Goal: Task Accomplishment & Management: Manage account settings

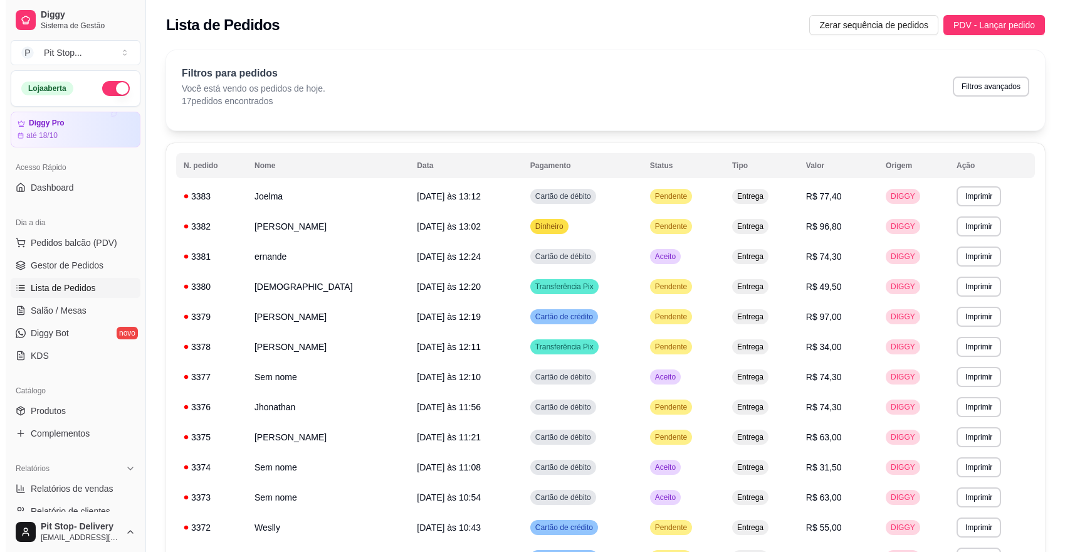
scroll to position [231, 0]
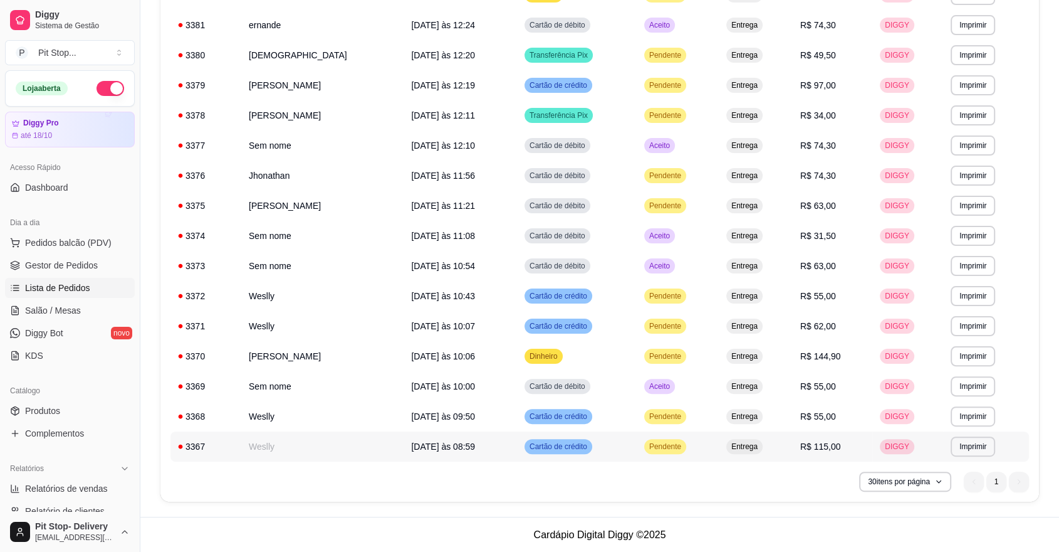
click at [662, 446] on span "Pendente" at bounding box center [665, 446] width 37 height 10
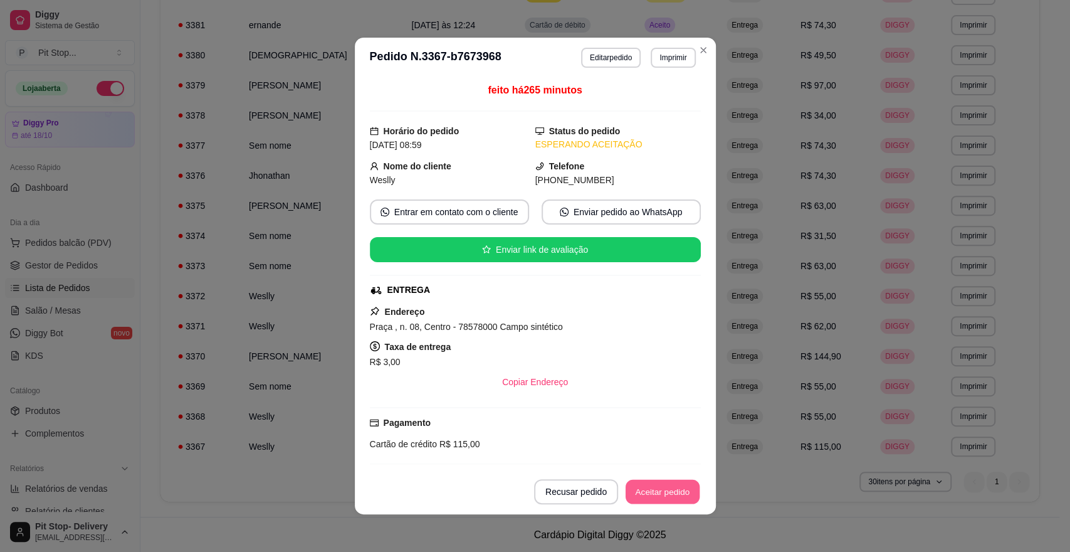
click at [662, 491] on button "Aceitar pedido" at bounding box center [663, 492] width 74 height 24
click at [662, 491] on div "Recusar pedido Aceitar pedido" at bounding box center [600, 491] width 202 height 25
click at [664, 490] on button "Mover para preparo" at bounding box center [652, 491] width 97 height 25
click at [664, 490] on div "Mover para preparo" at bounding box center [643, 491] width 115 height 25
click at [665, 490] on div "Mover para preparo" at bounding box center [643, 491] width 115 height 25
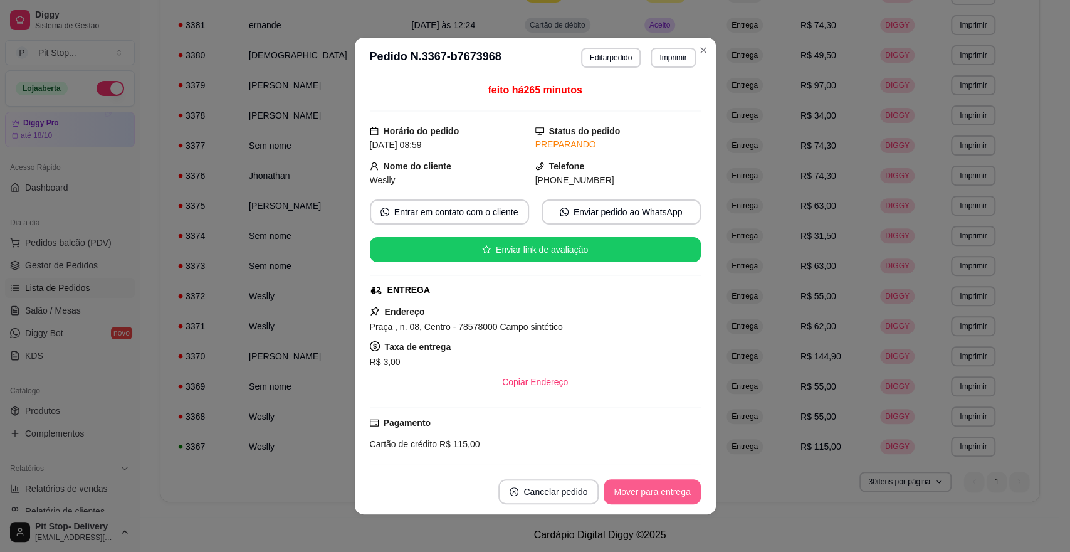
click at [667, 489] on button "Mover para entrega" at bounding box center [652, 491] width 97 height 25
click at [670, 488] on button "Mover para finalizado" at bounding box center [648, 492] width 101 height 24
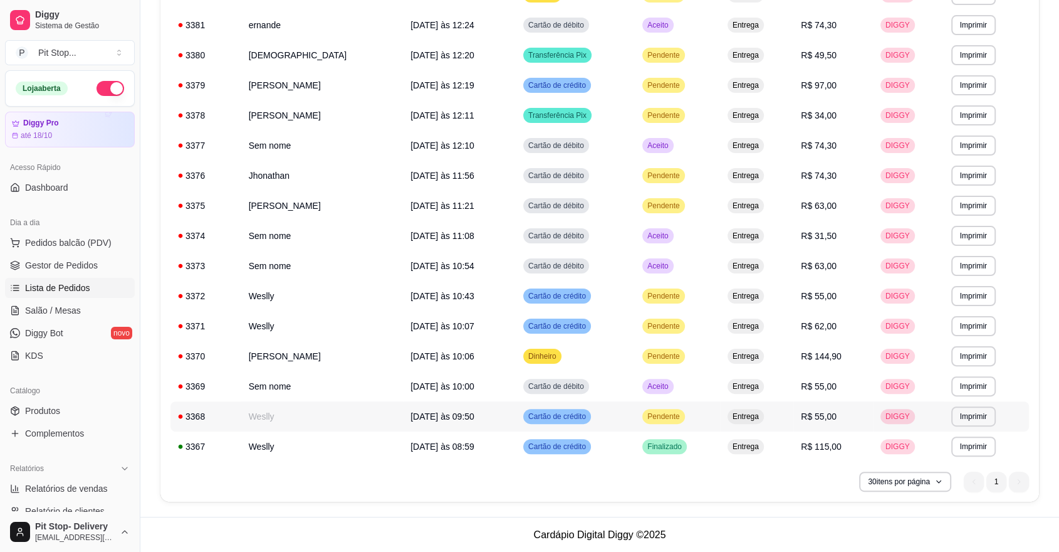
click at [646, 412] on span "Pendente" at bounding box center [663, 416] width 37 height 10
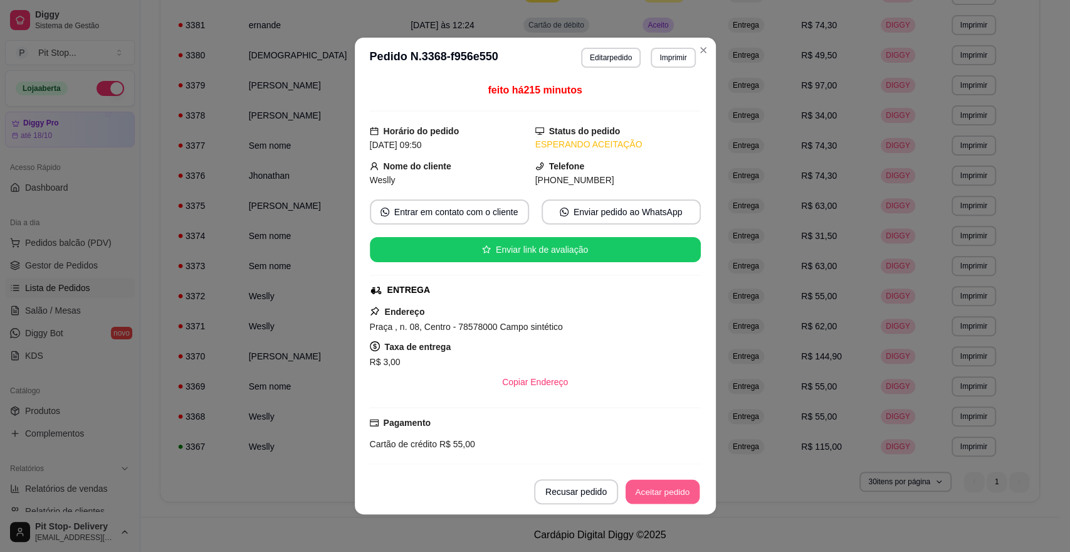
click at [673, 488] on button "Aceitar pedido" at bounding box center [663, 492] width 74 height 24
click at [672, 486] on div "Recusar pedido Aceitar pedido" at bounding box center [600, 491] width 202 height 25
click at [670, 485] on button "Mover para preparo" at bounding box center [652, 491] width 97 height 25
click at [670, 485] on div "Mover para preparo" at bounding box center [643, 491] width 115 height 25
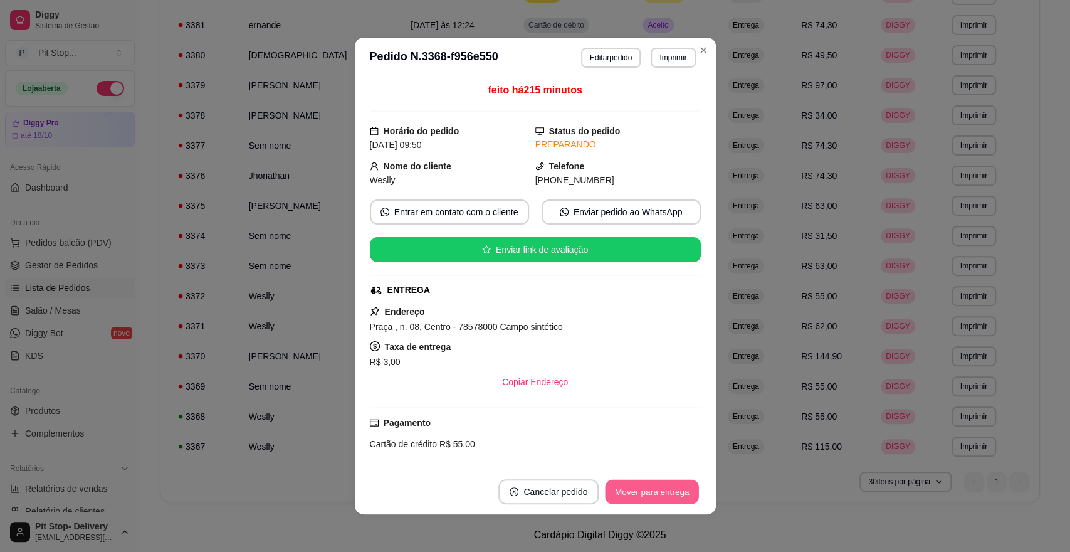
click at [668, 484] on button "Mover para entrega" at bounding box center [653, 492] width 94 height 24
click at [668, 484] on button "Mover para finalizado" at bounding box center [648, 492] width 101 height 24
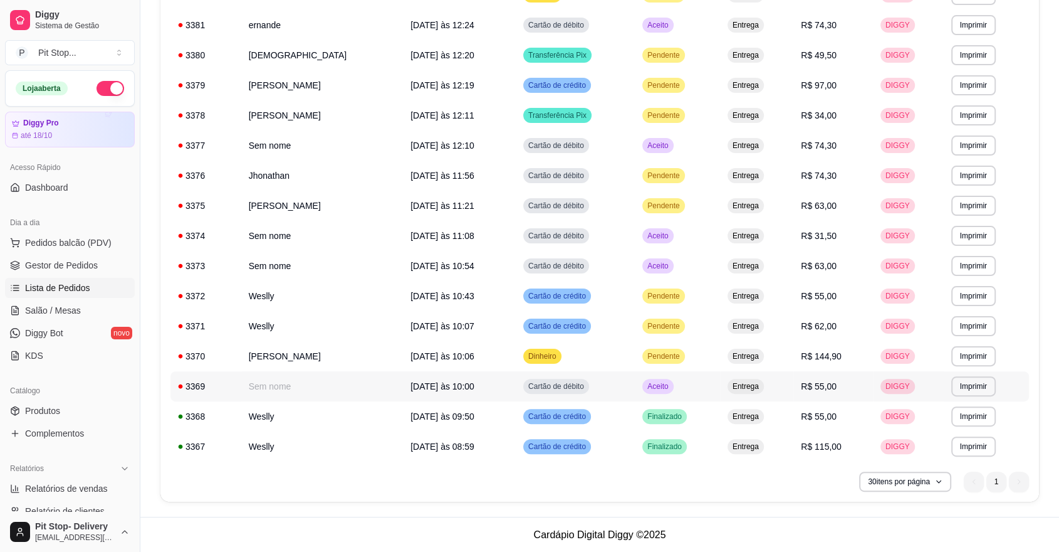
click at [647, 381] on span "Aceito" at bounding box center [658, 386] width 26 height 10
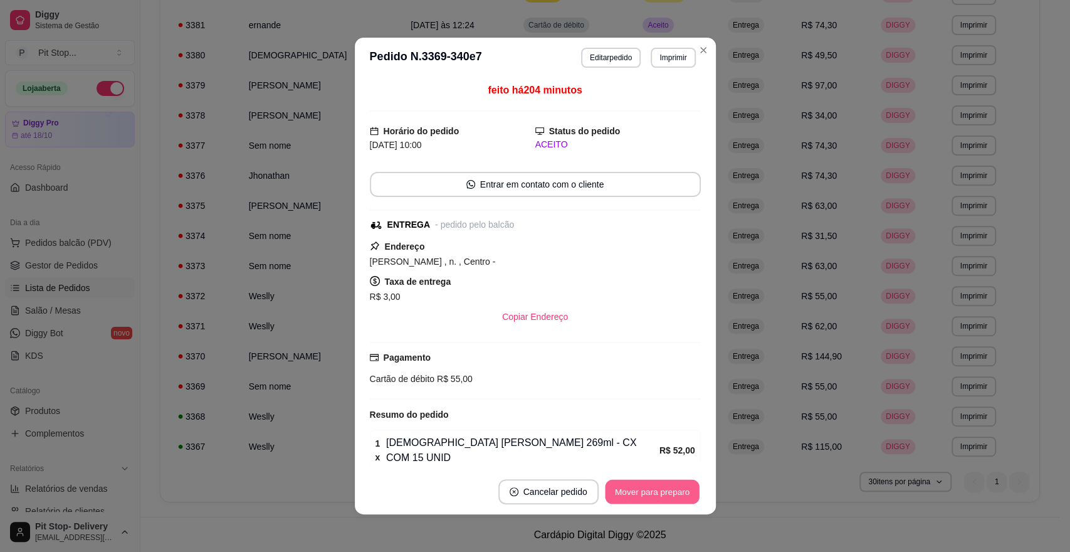
click at [658, 490] on button "Mover para preparo" at bounding box center [652, 492] width 94 height 24
click at [659, 488] on div "Mover para preparo" at bounding box center [643, 491] width 115 height 25
click at [659, 488] on button "Mover para entrega" at bounding box center [653, 492] width 94 height 24
click at [659, 488] on div "Mover para entrega" at bounding box center [652, 491] width 97 height 25
click at [659, 488] on div "Mover para entrega" at bounding box center [643, 491] width 114 height 25
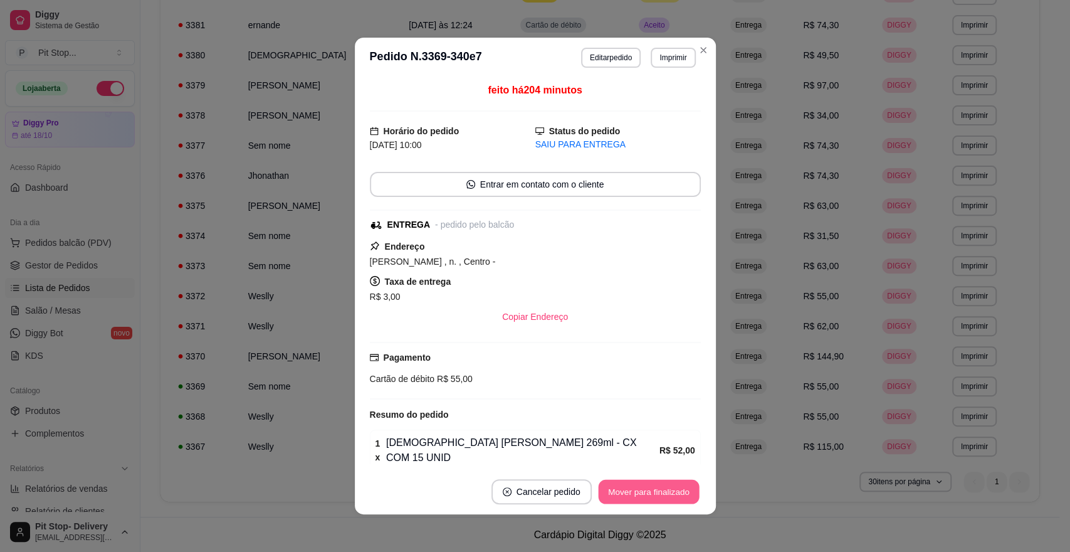
click at [658, 488] on button "Mover para finalizado" at bounding box center [648, 492] width 101 height 24
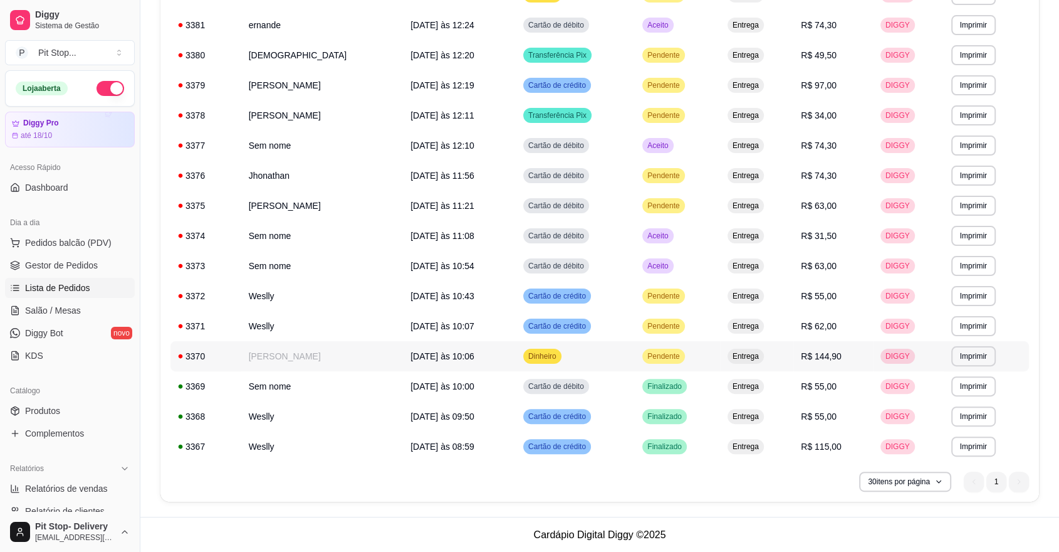
click at [657, 353] on span "Pendente" at bounding box center [663, 356] width 37 height 10
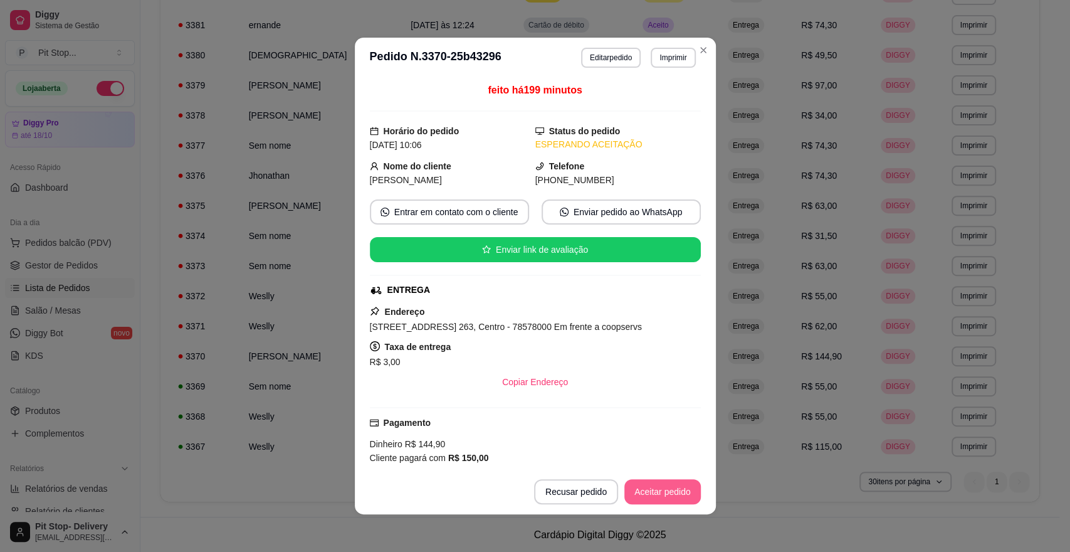
click at [666, 493] on button "Aceitar pedido" at bounding box center [662, 491] width 76 height 25
click at [666, 493] on div "Recusar pedido Aceitar pedido" at bounding box center [600, 491] width 202 height 25
click at [666, 493] on button "Mover para preparo" at bounding box center [652, 492] width 94 height 24
click at [666, 493] on div "Mover para preparo" at bounding box center [652, 491] width 97 height 25
click at [665, 493] on div "Mover para preparo" at bounding box center [643, 491] width 115 height 25
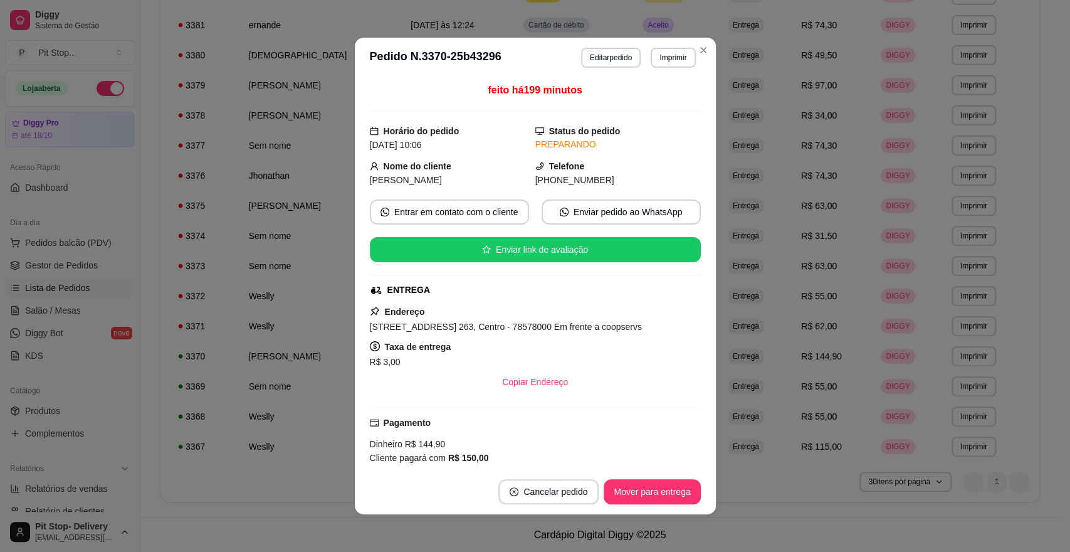
click at [665, 493] on button "Mover para entrega" at bounding box center [652, 491] width 97 height 25
click at [665, 493] on div "Mover para entrega" at bounding box center [652, 491] width 97 height 25
click at [665, 493] on button "Mover para finalizado" at bounding box center [649, 491] width 104 height 25
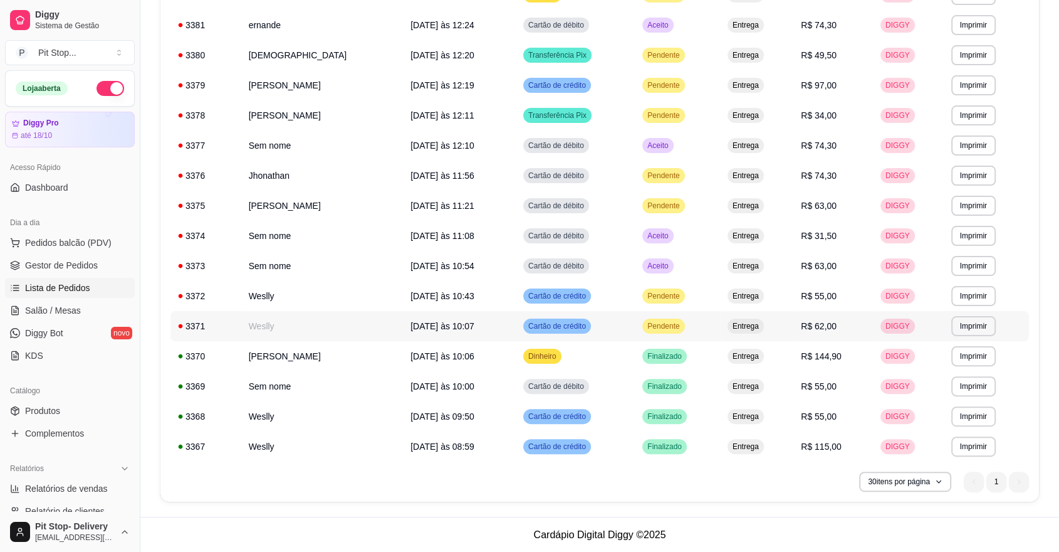
click at [654, 321] on span "Pendente" at bounding box center [663, 326] width 37 height 10
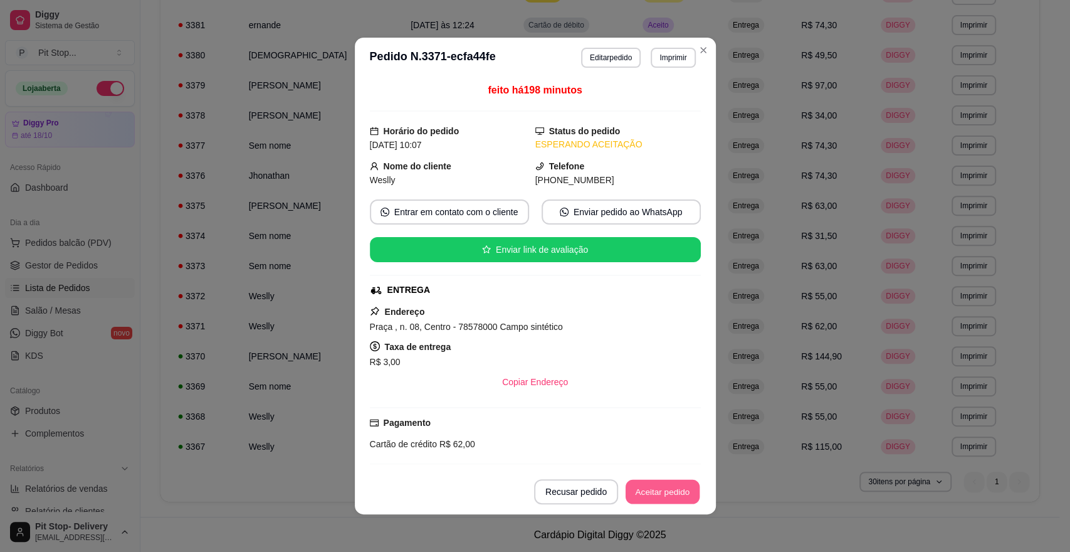
click at [664, 486] on button "Aceitar pedido" at bounding box center [663, 492] width 74 height 24
click at [663, 486] on button "Mover para preparo" at bounding box center [652, 491] width 97 height 25
click at [663, 486] on div "Mover para preparo" at bounding box center [643, 491] width 115 height 25
click at [661, 486] on button "Mover para entrega" at bounding box center [653, 492] width 94 height 24
click at [661, 486] on div "Mover para entrega" at bounding box center [652, 491] width 97 height 25
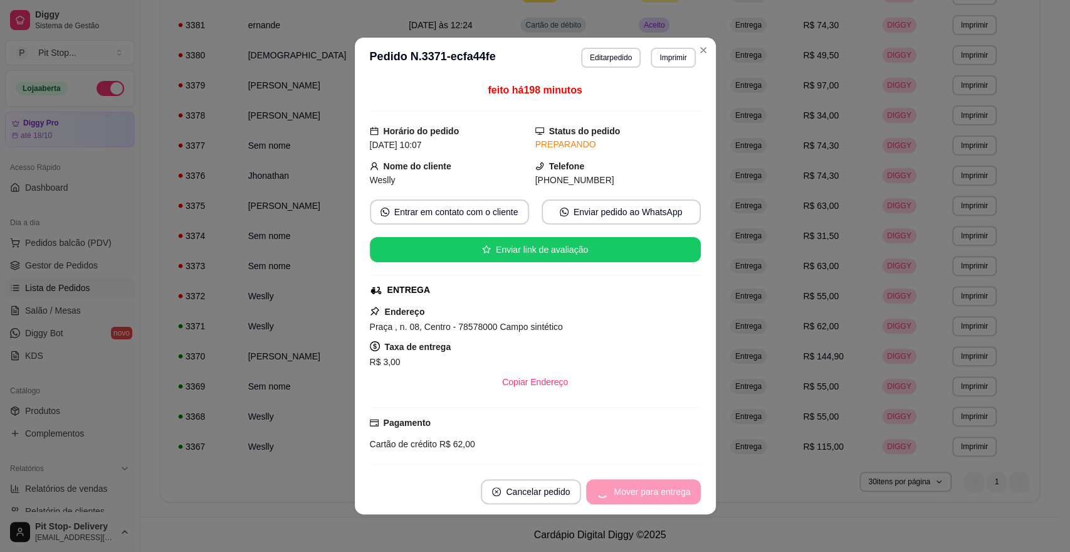
click at [661, 486] on div "Mover para entrega" at bounding box center [643, 491] width 114 height 25
click at [659, 485] on button "Mover para finalizado" at bounding box center [648, 492] width 101 height 24
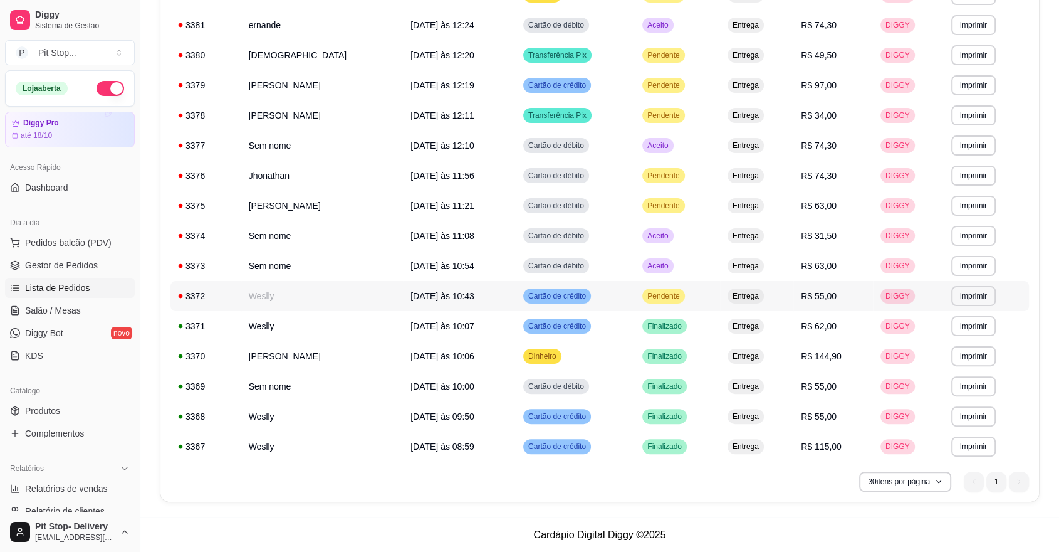
click at [651, 292] on span "Pendente" at bounding box center [663, 296] width 37 height 10
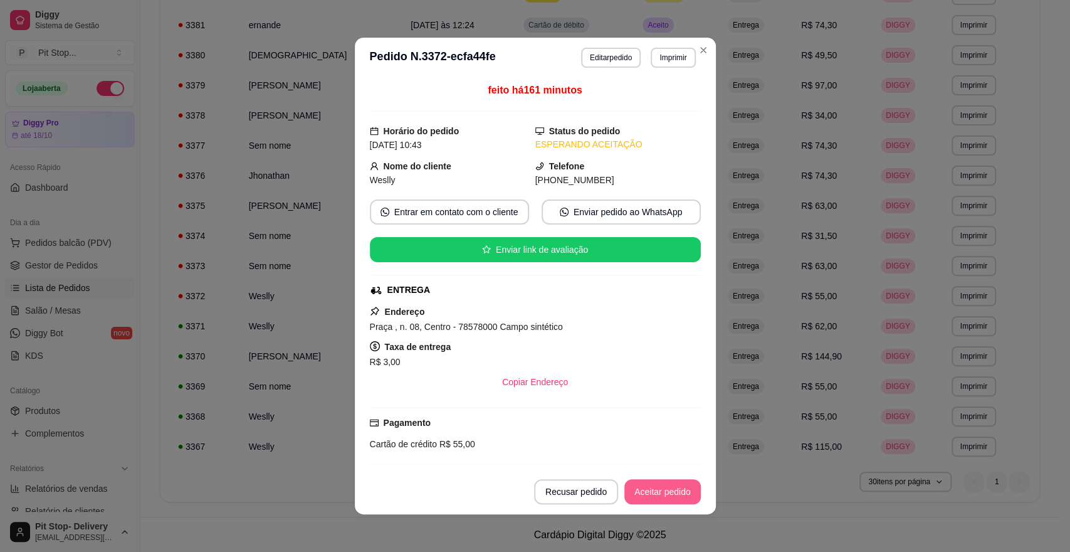
click at [655, 493] on button "Aceitar pedido" at bounding box center [662, 491] width 76 height 25
click at [655, 493] on button "Mover para preparo" at bounding box center [652, 491] width 97 height 25
click at [655, 491] on div "Mover para preparo" at bounding box center [643, 491] width 115 height 25
click at [655, 491] on button "Mover para entrega" at bounding box center [652, 491] width 97 height 25
click at [655, 491] on div "Mover para entrega" at bounding box center [643, 491] width 114 height 25
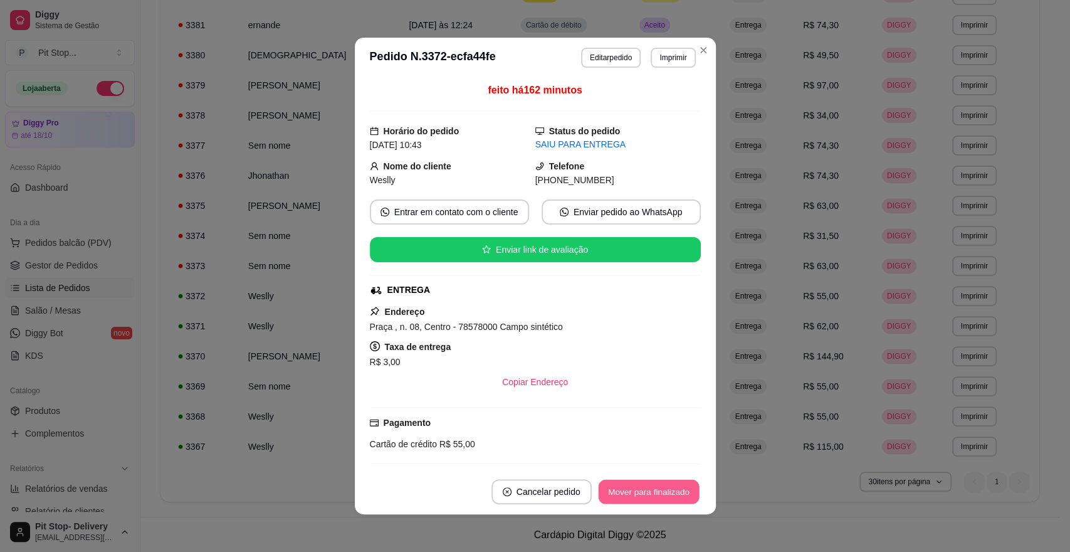
click at [658, 493] on button "Mover para finalizado" at bounding box center [648, 492] width 101 height 24
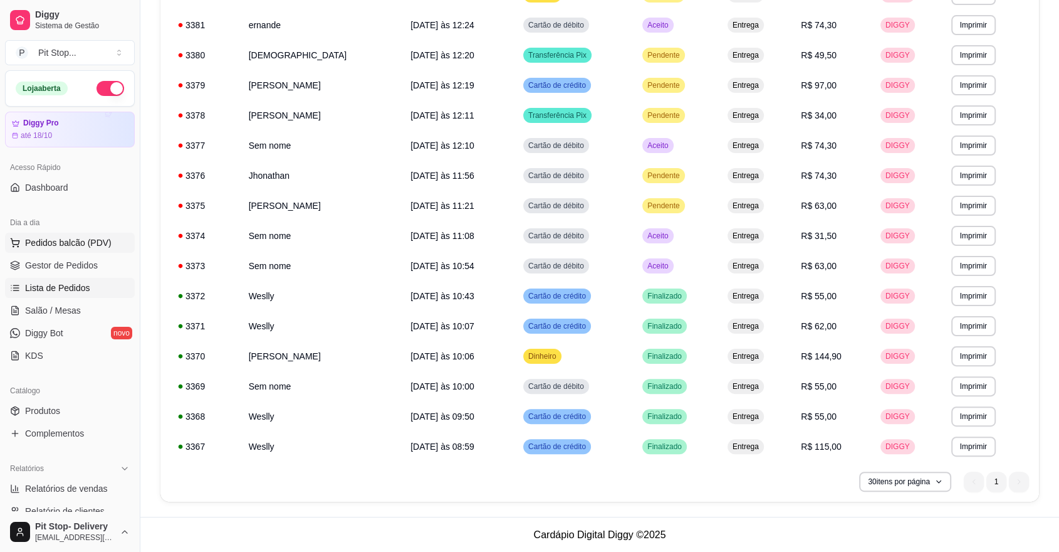
click at [73, 240] on span "Pedidos balcão (PDV)" at bounding box center [68, 242] width 87 height 13
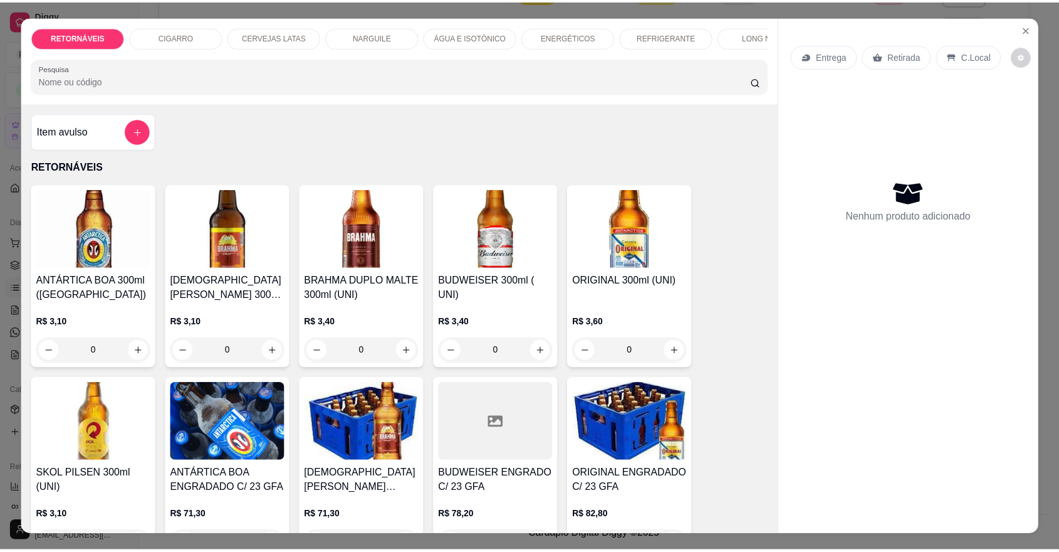
scroll to position [70, 0]
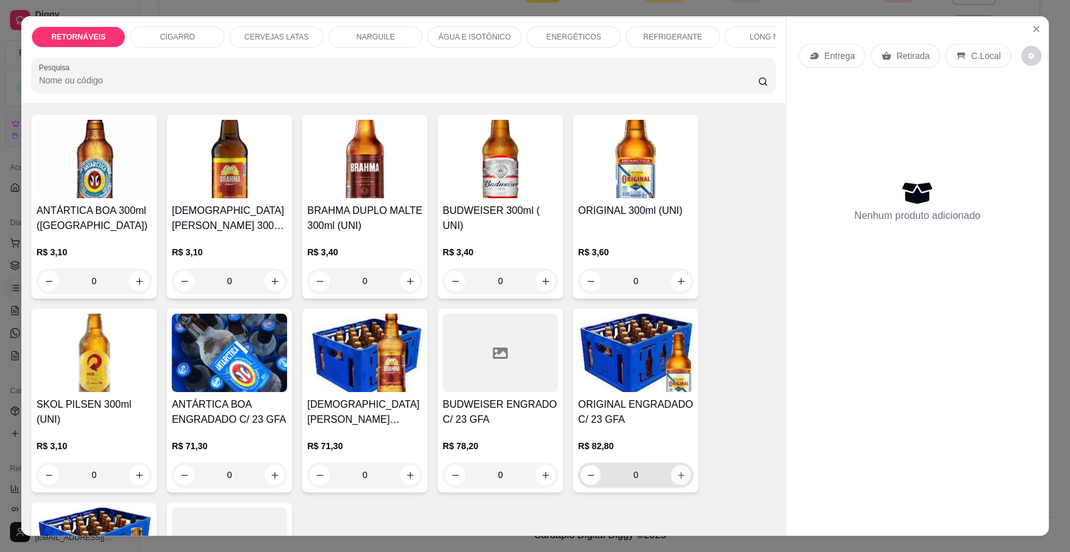
click at [678, 478] on icon "increase-product-quantity" at bounding box center [681, 474] width 7 height 7
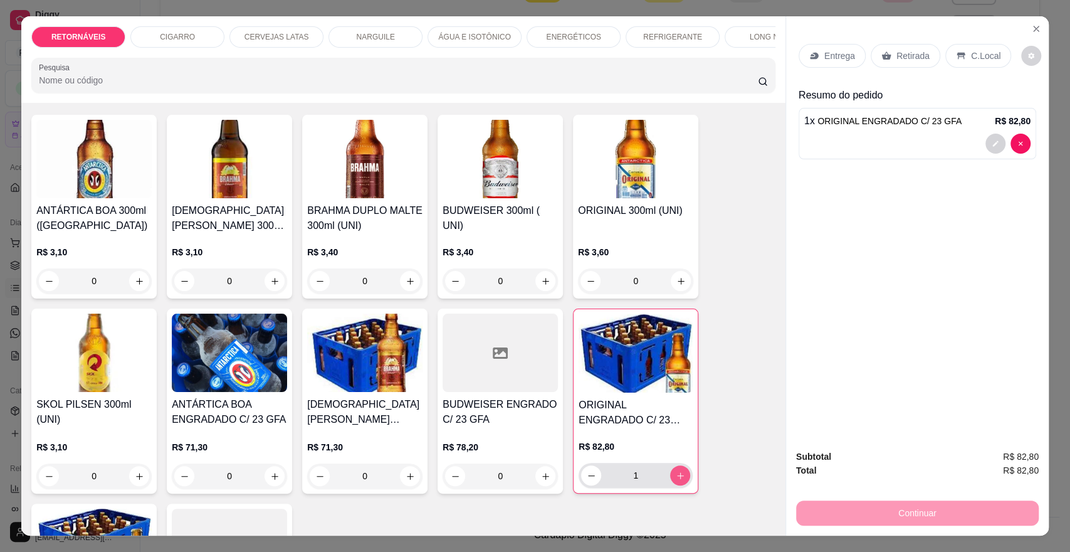
type input "1"
click at [824, 52] on p "Entrega" at bounding box center [839, 56] width 31 height 13
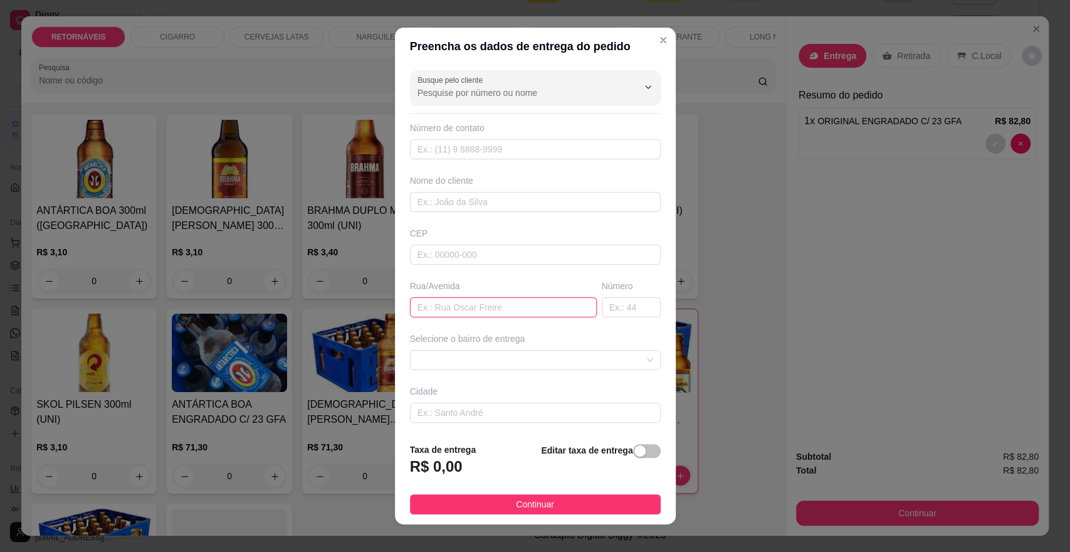
click at [433, 307] on input "text" at bounding box center [503, 307] width 187 height 20
type input "barrerito"
click at [607, 313] on input "text" at bounding box center [631, 307] width 59 height 20
click at [602, 303] on input "text" at bounding box center [631, 307] width 59 height 20
click at [453, 365] on span at bounding box center [536, 359] width 236 height 19
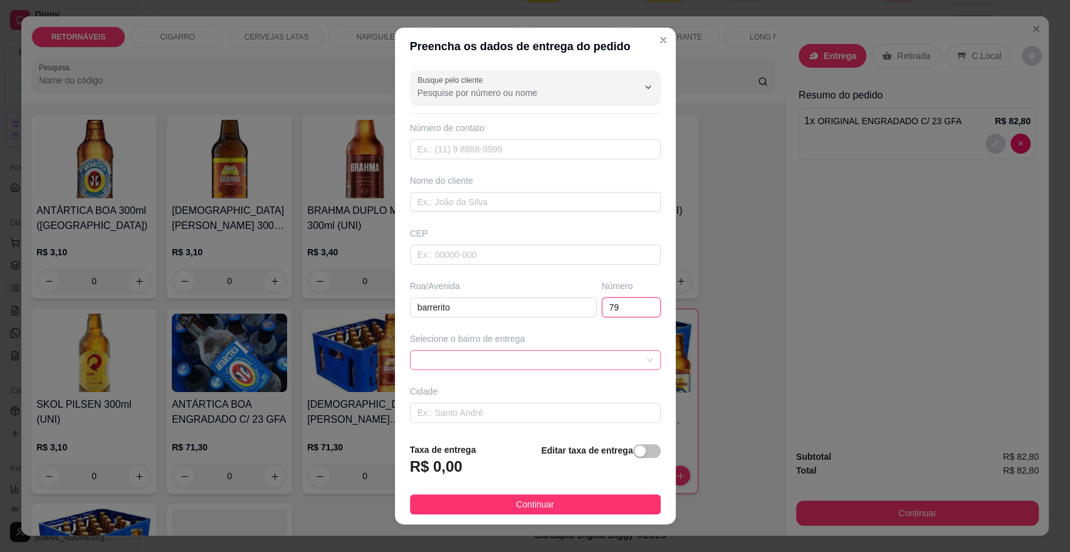
type input "79"
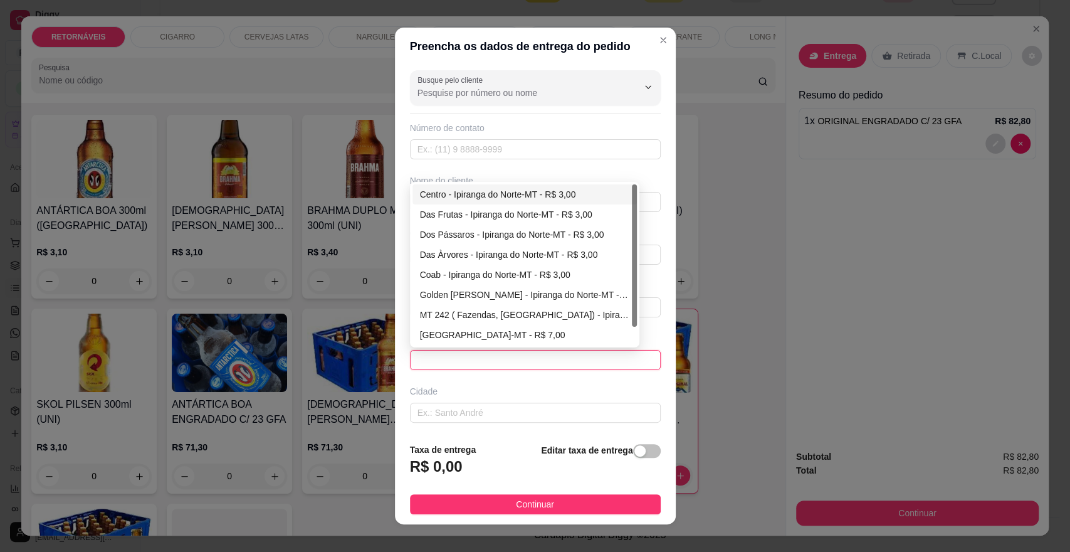
click at [476, 192] on div "Centro - Ipiranga do Norte-MT - R$ 3,00" at bounding box center [524, 194] width 209 height 14
type input "Ipiranga do Norte-MT"
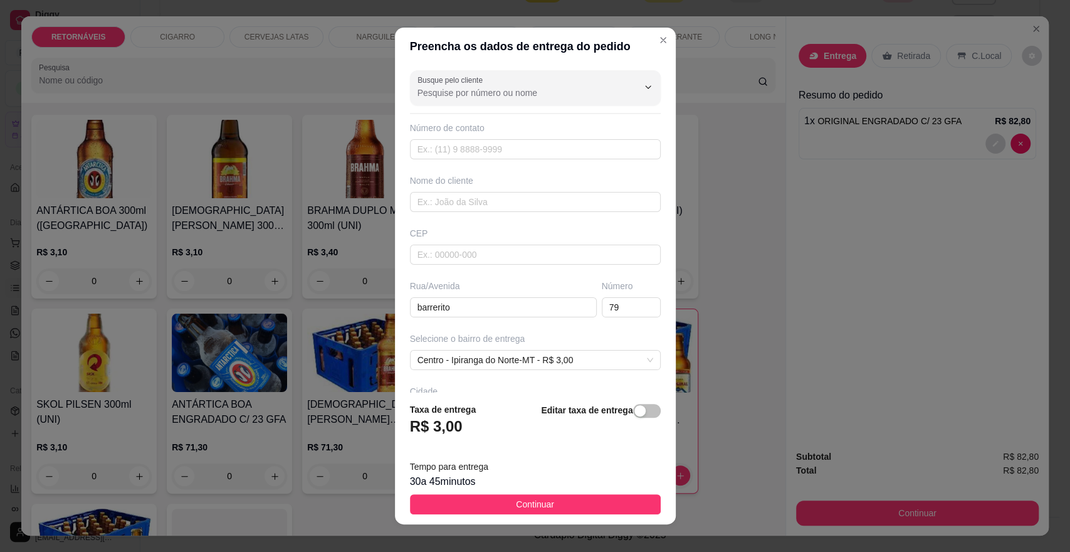
drag, startPoint x: 571, startPoint y: 498, endPoint x: 698, endPoint y: 493, distance: 126.7
click at [572, 497] on button "Continuar" at bounding box center [535, 504] width 251 height 20
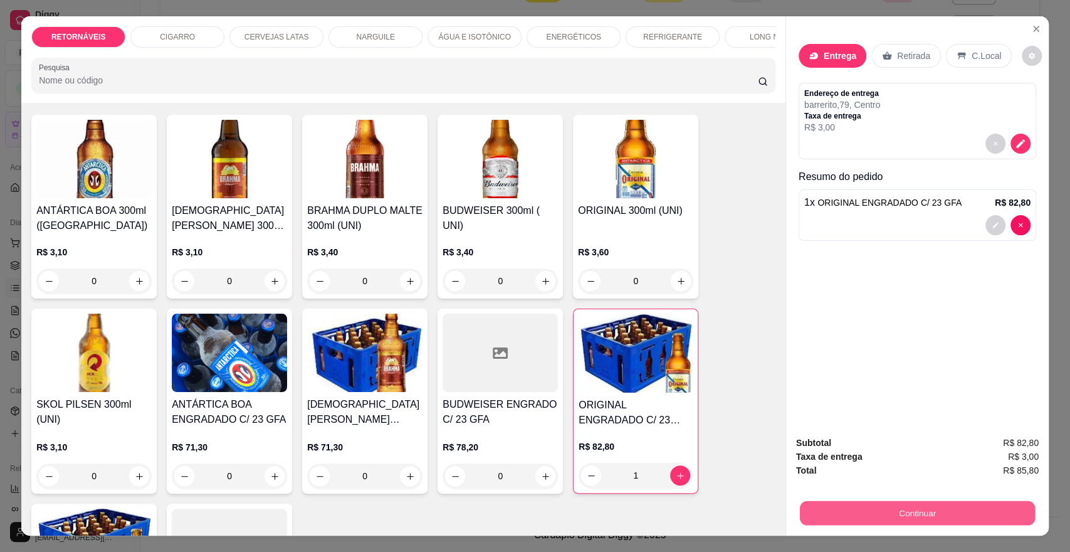
click at [915, 508] on button "Continuar" at bounding box center [917, 512] width 235 height 24
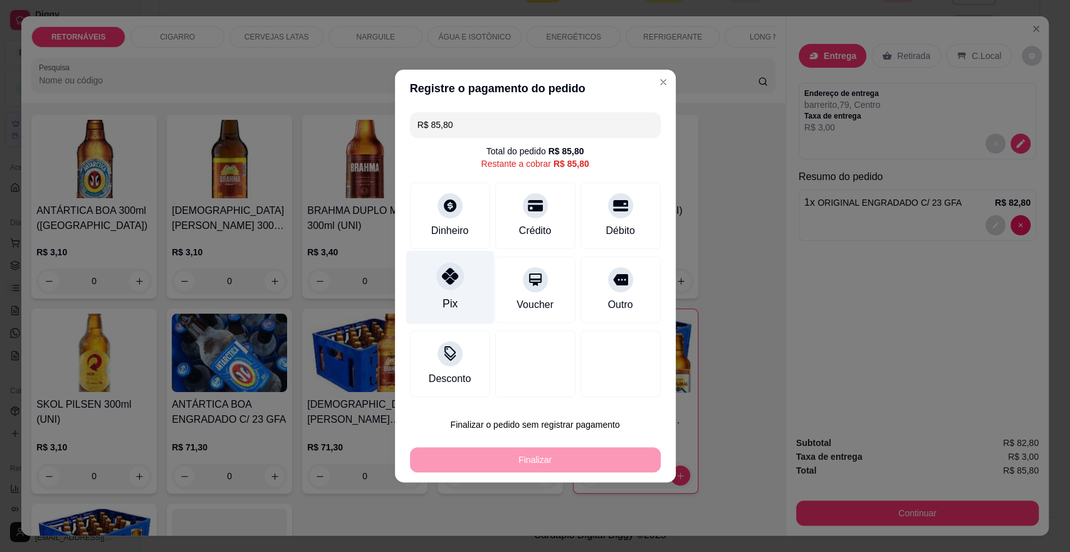
click at [445, 272] on icon at bounding box center [449, 276] width 16 height 16
type input "R$ 0,00"
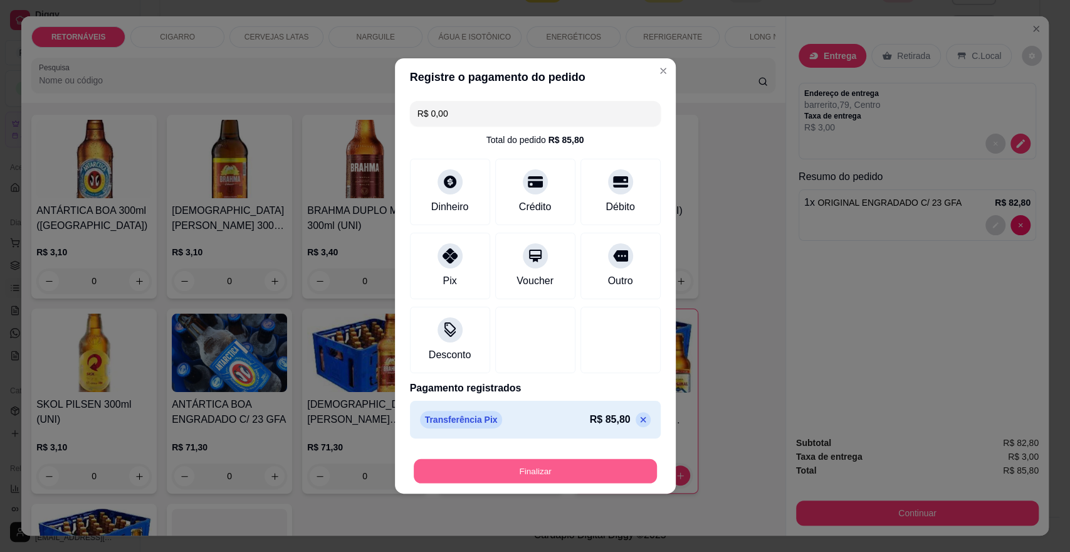
click at [593, 469] on button "Finalizar" at bounding box center [535, 471] width 243 height 24
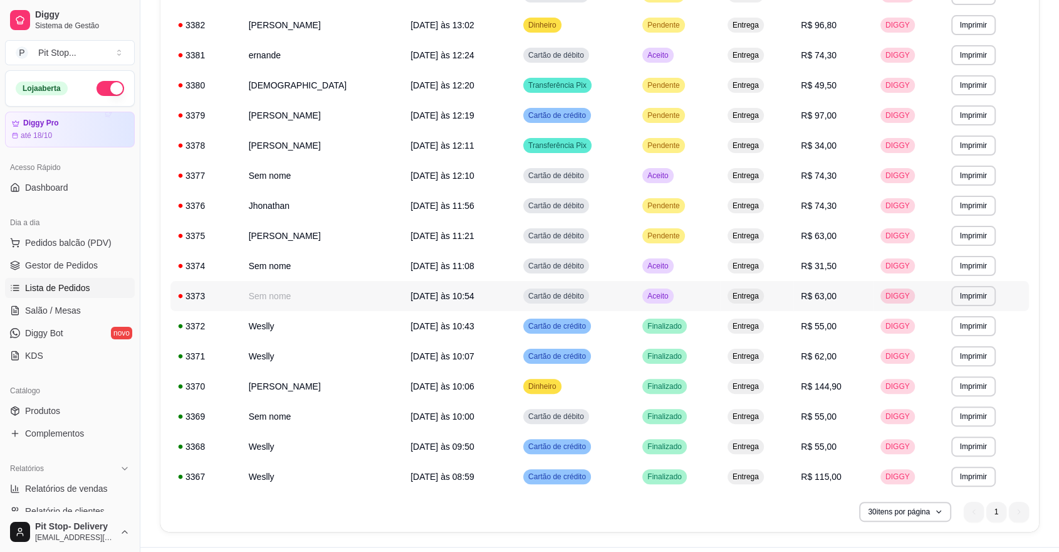
click at [653, 292] on span "Aceito" at bounding box center [658, 296] width 26 height 10
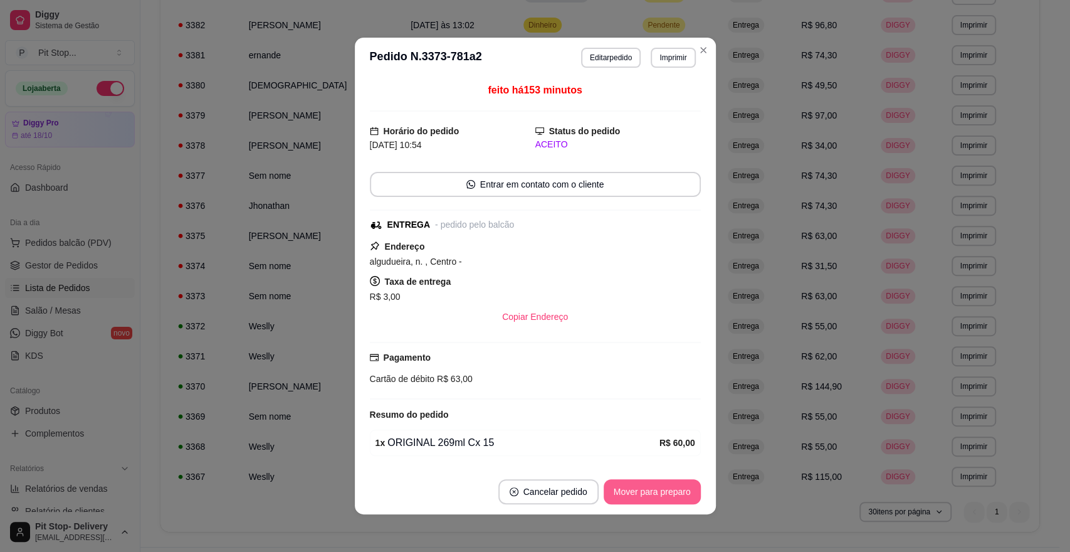
click at [653, 495] on button "Mover para preparo" at bounding box center [652, 491] width 97 height 25
click at [652, 493] on button "Mover para entrega" at bounding box center [652, 491] width 97 height 25
click at [652, 493] on div "Mover para entrega" at bounding box center [643, 491] width 114 height 25
click at [652, 493] on button "Mover para finalizado" at bounding box center [648, 492] width 101 height 24
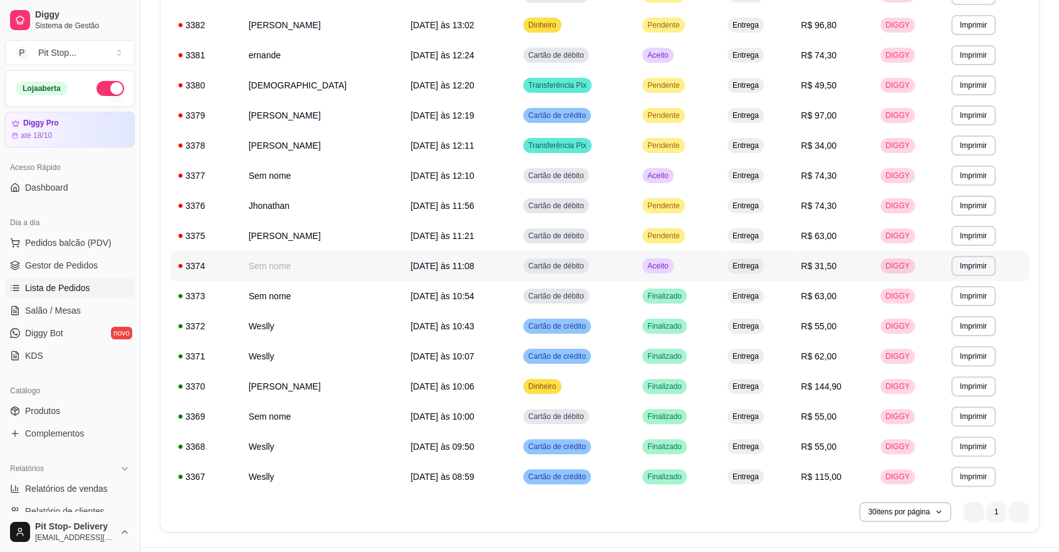
click at [647, 264] on span "Aceito" at bounding box center [658, 266] width 26 height 10
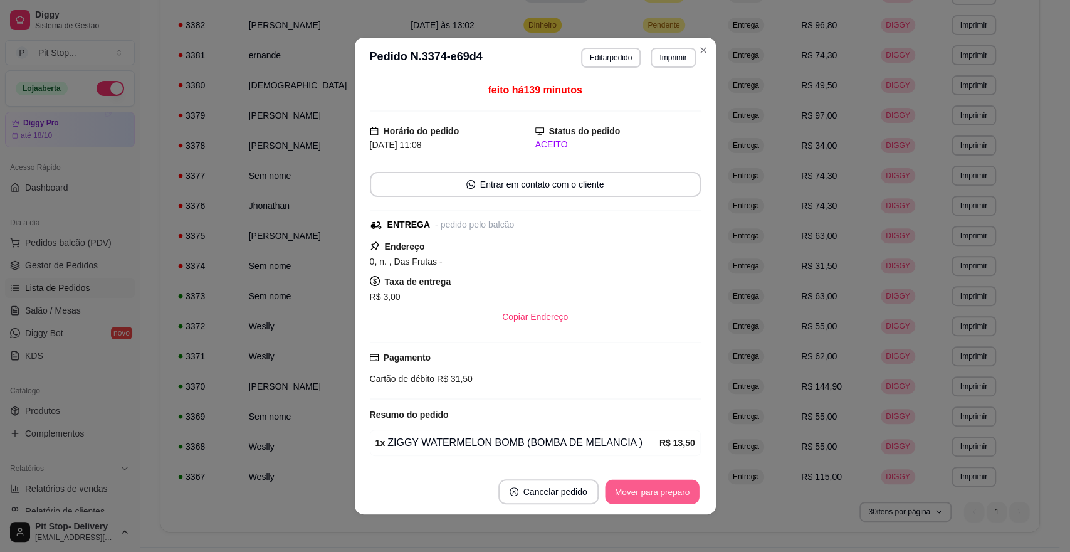
click at [658, 491] on button "Mover para preparo" at bounding box center [652, 492] width 94 height 24
click at [656, 488] on button "Mover para entrega" at bounding box center [652, 491] width 97 height 25
click at [656, 488] on div "Mover para entrega" at bounding box center [643, 491] width 114 height 25
click at [657, 486] on button "Mover para finalizado" at bounding box center [649, 491] width 104 height 25
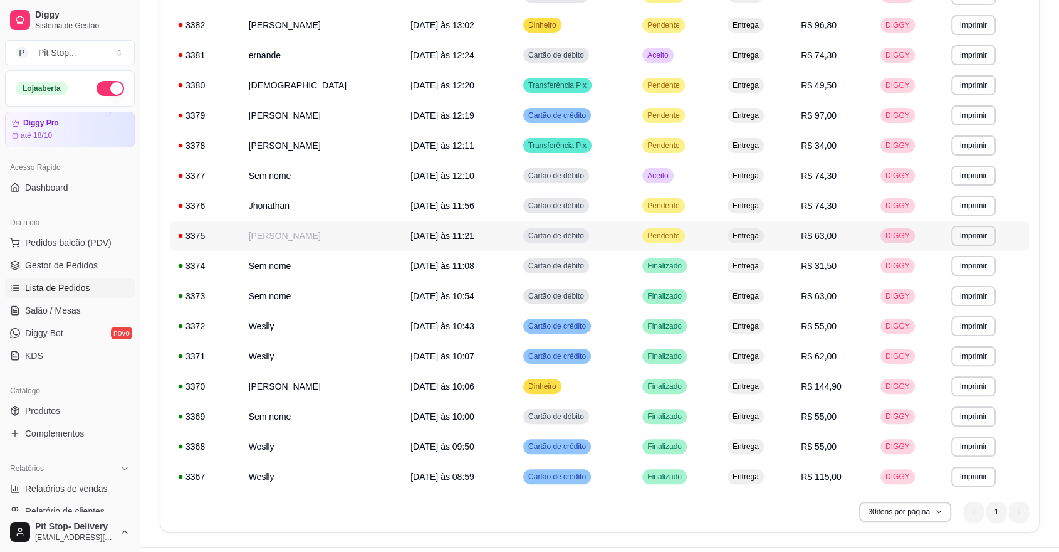
click at [645, 231] on span "Pendente" at bounding box center [663, 236] width 37 height 10
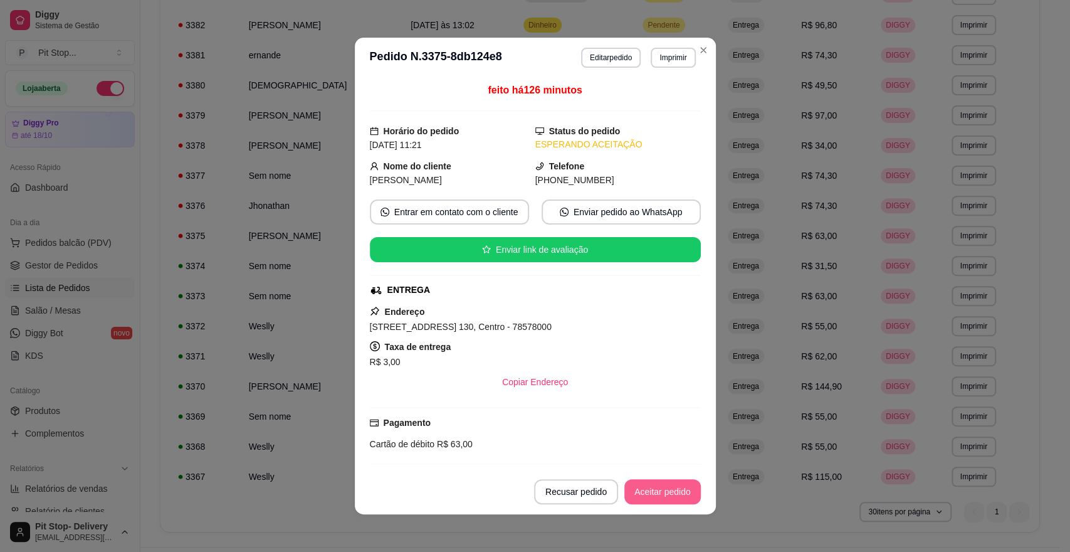
click at [672, 490] on button "Aceitar pedido" at bounding box center [662, 491] width 76 height 25
click at [670, 490] on button "Mover para preparo" at bounding box center [652, 491] width 97 height 25
click at [670, 490] on div "Mover para preparo" at bounding box center [643, 491] width 115 height 25
click at [668, 489] on button "Mover para entrega" at bounding box center [653, 492] width 94 height 24
click at [667, 489] on button "Mover para finalizado" at bounding box center [649, 491] width 104 height 25
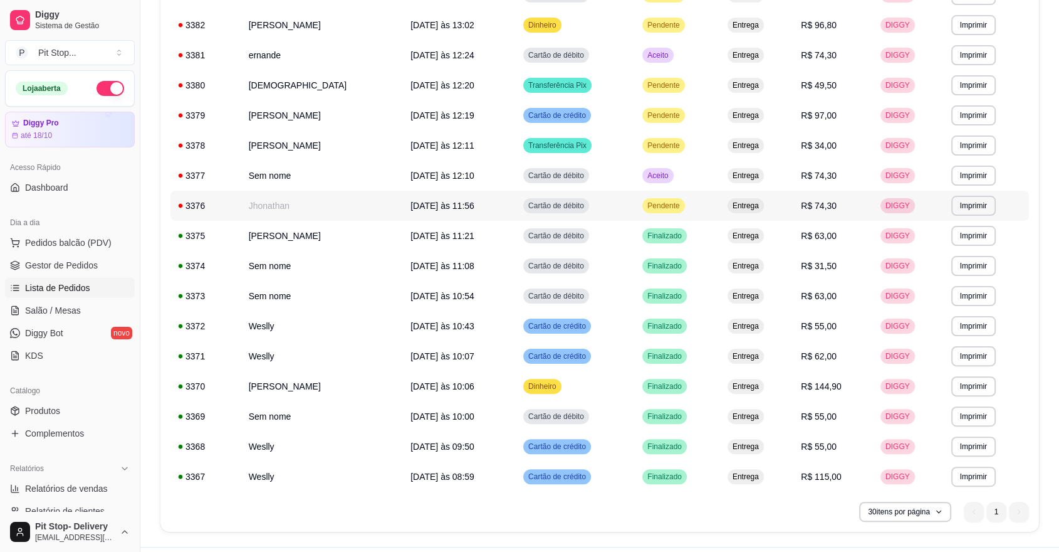
click at [647, 203] on span "Pendente" at bounding box center [663, 206] width 37 height 10
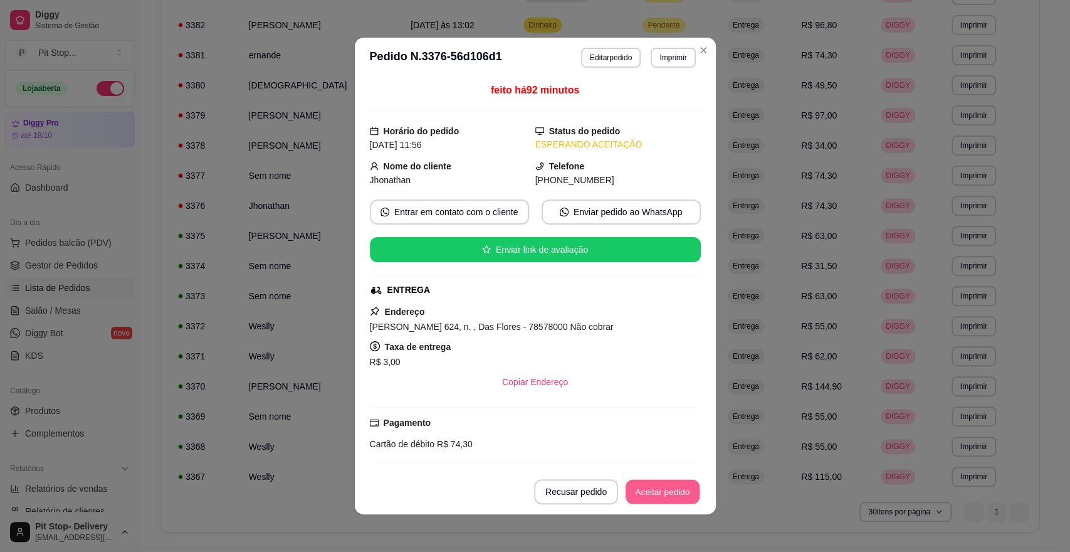
click at [663, 491] on button "Aceitar pedido" at bounding box center [663, 492] width 74 height 24
click at [663, 491] on div "Recusar pedido Aceitar pedido" at bounding box center [600, 491] width 202 height 25
click at [663, 491] on div "Mover para preparo" at bounding box center [643, 491] width 115 height 25
click at [663, 490] on button "Mover para entrega" at bounding box center [652, 491] width 97 height 25
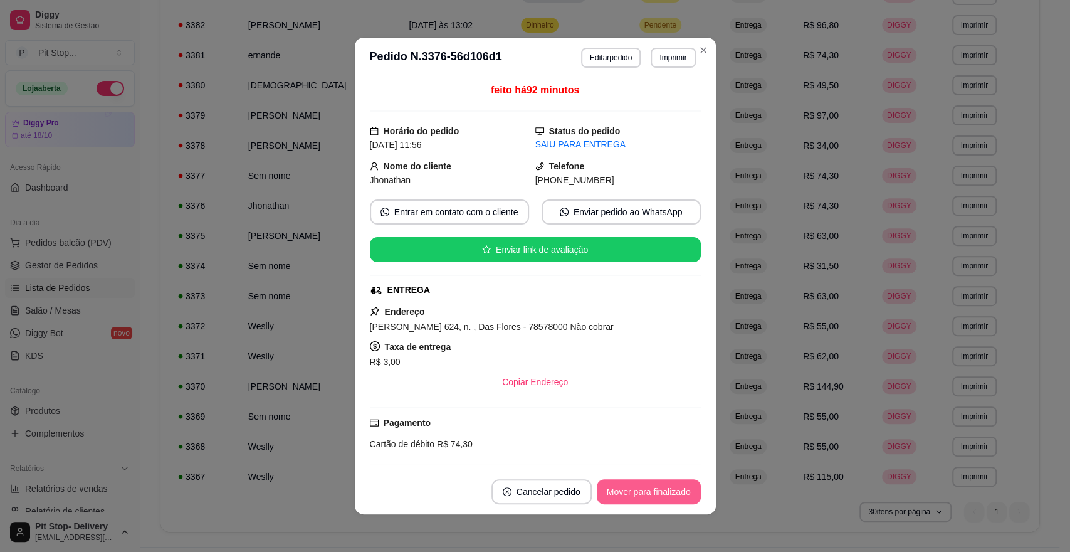
click at [663, 490] on button "Mover para finalizado" at bounding box center [649, 491] width 104 height 25
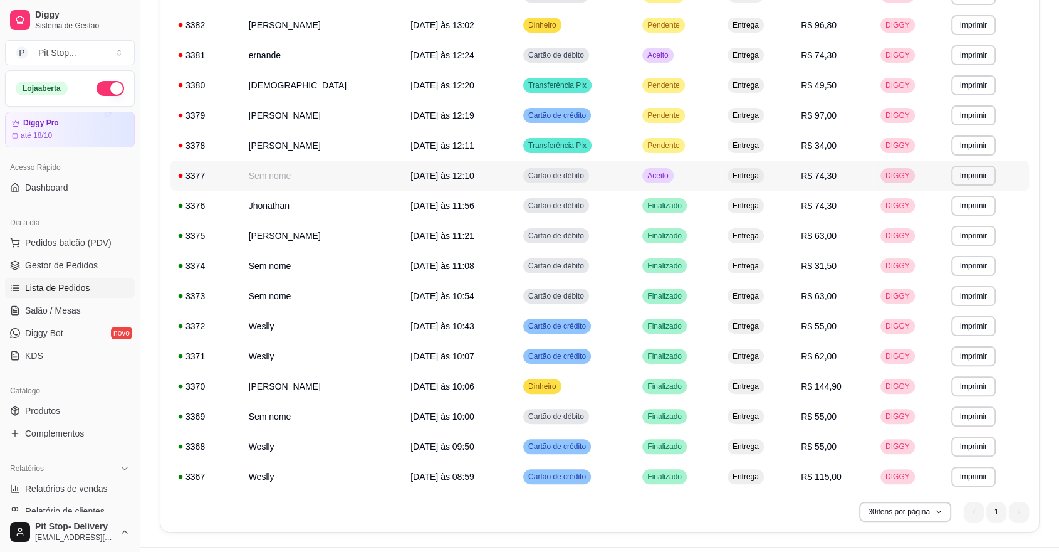
click at [645, 171] on span "Aceito" at bounding box center [658, 176] width 26 height 10
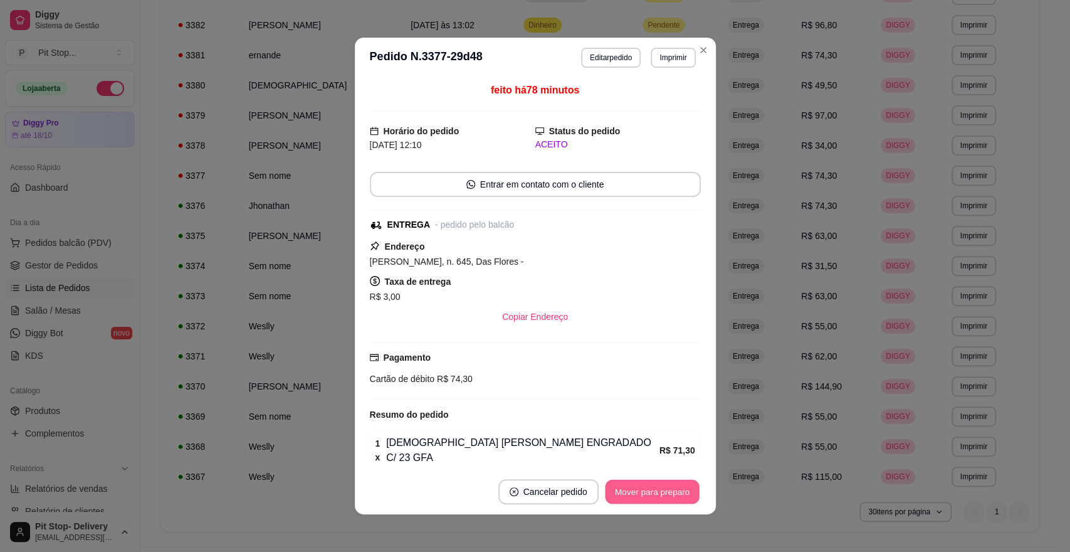
click at [646, 495] on button "Mover para preparo" at bounding box center [652, 492] width 94 height 24
click at [642, 494] on button "Mover para entrega" at bounding box center [653, 492] width 94 height 24
click at [641, 494] on div "Mover para entrega" at bounding box center [643, 491] width 114 height 25
click at [641, 494] on button "Mover para finalizado" at bounding box center [648, 492] width 101 height 24
click at [641, 494] on div "Mover para finalizado" at bounding box center [649, 491] width 104 height 25
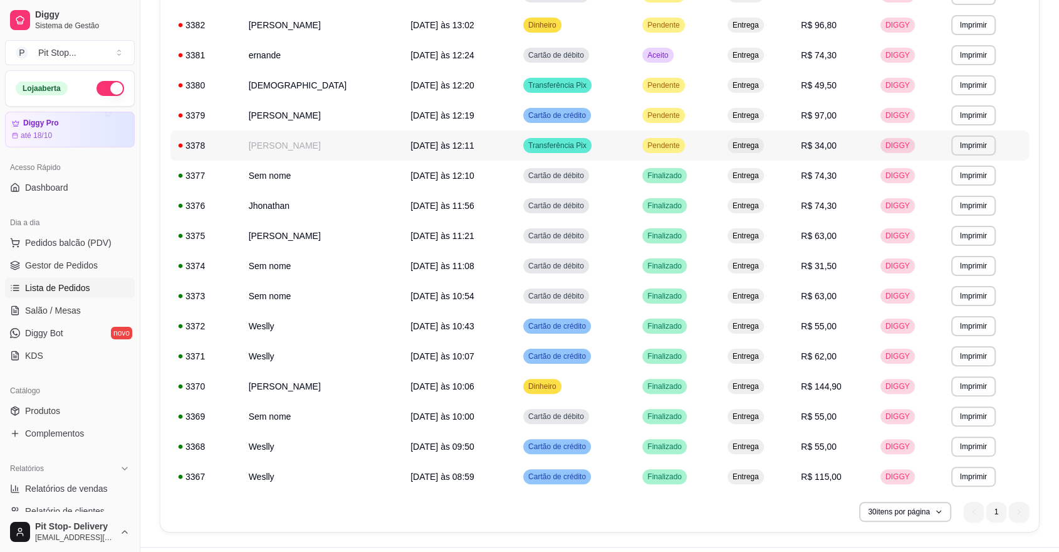
click at [649, 142] on span "Pendente" at bounding box center [663, 145] width 37 height 10
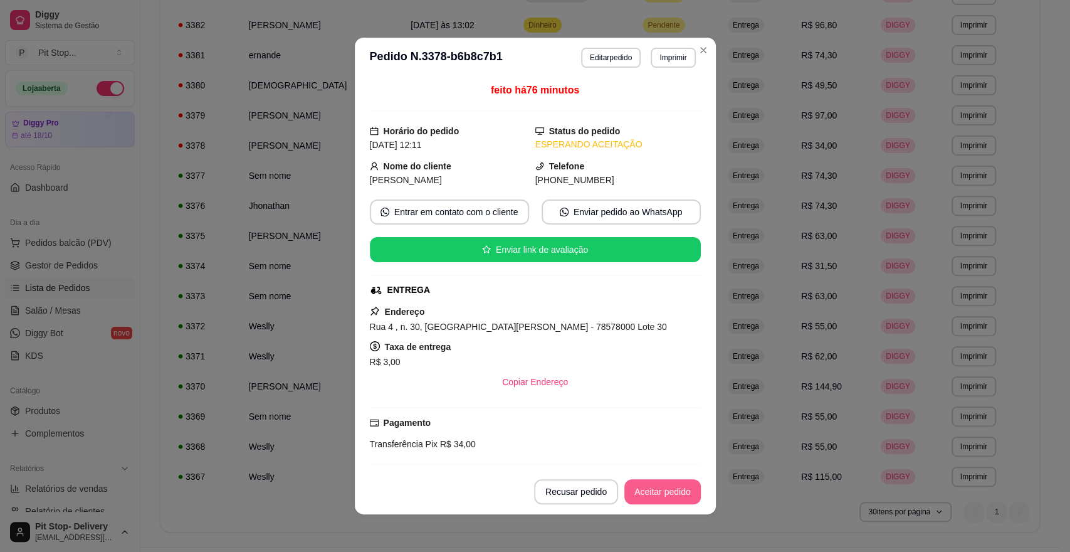
click at [671, 490] on button "Aceitar pedido" at bounding box center [662, 491] width 76 height 25
click at [671, 490] on div "Recusar pedido Aceitar pedido" at bounding box center [600, 491] width 202 height 25
click at [671, 490] on div "Mover para preparo" at bounding box center [643, 491] width 115 height 25
click at [671, 490] on button "Mover para finalizado" at bounding box center [649, 491] width 104 height 25
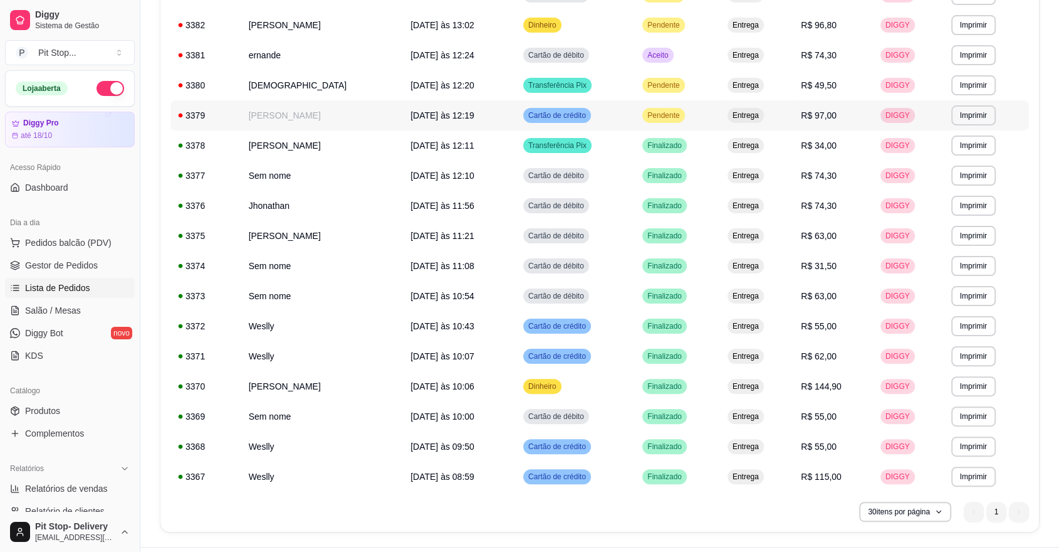
click at [647, 110] on span "Pendente" at bounding box center [663, 115] width 37 height 10
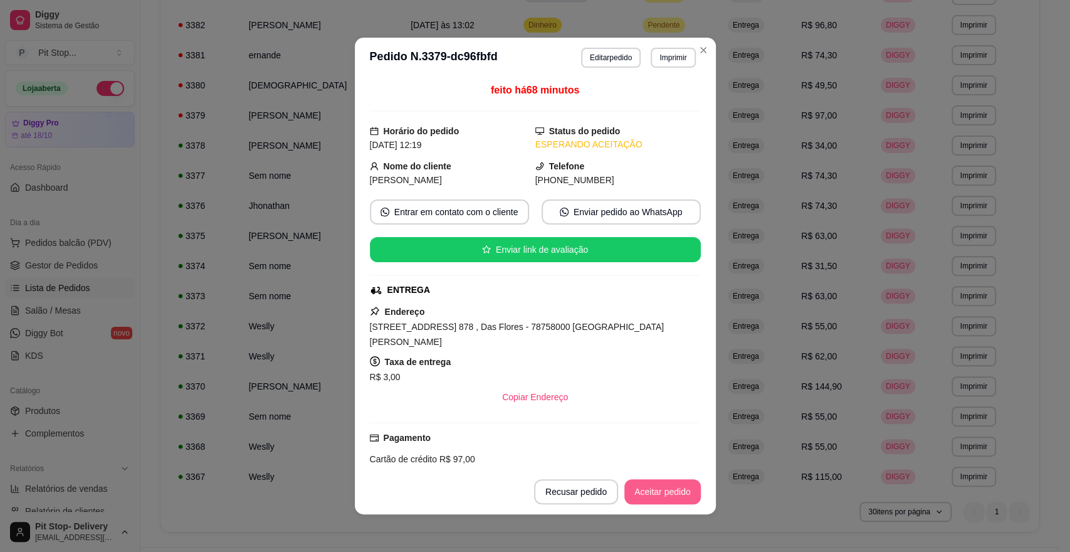
click at [666, 486] on button "Aceitar pedido" at bounding box center [662, 491] width 76 height 25
click at [667, 485] on div "Recusar pedido Aceitar pedido" at bounding box center [600, 491] width 202 height 25
click at [666, 483] on button "Mover para preparo" at bounding box center [652, 492] width 94 height 24
click at [666, 483] on div "Mover para preparo" at bounding box center [643, 491] width 115 height 25
click at [699, 491] on footer "Cancelar pedido Mover para entrega" at bounding box center [535, 491] width 361 height 45
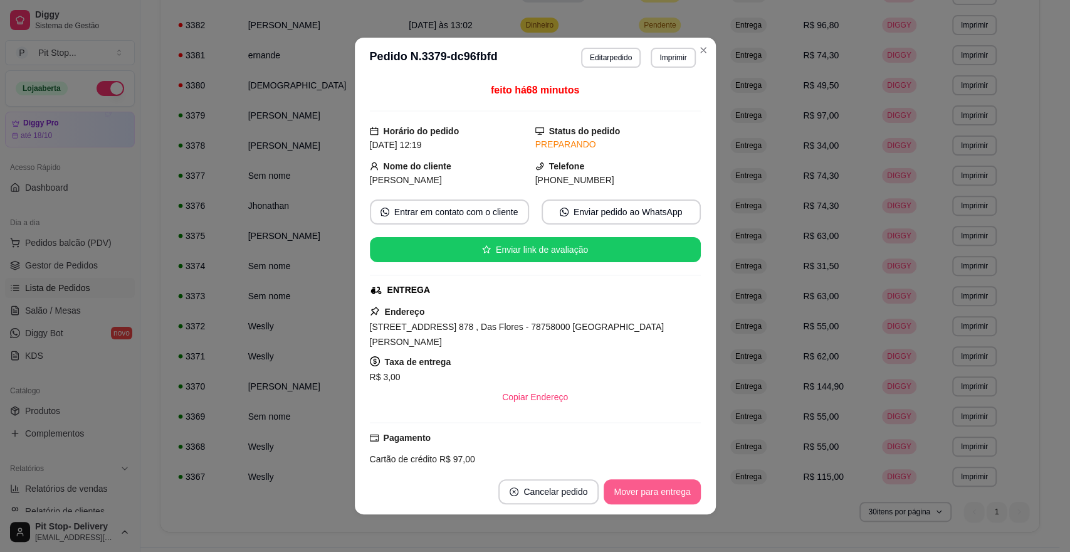
click at [677, 484] on button "Mover para entrega" at bounding box center [652, 491] width 97 height 25
click at [676, 486] on button "Mover para finalizado" at bounding box center [648, 492] width 101 height 24
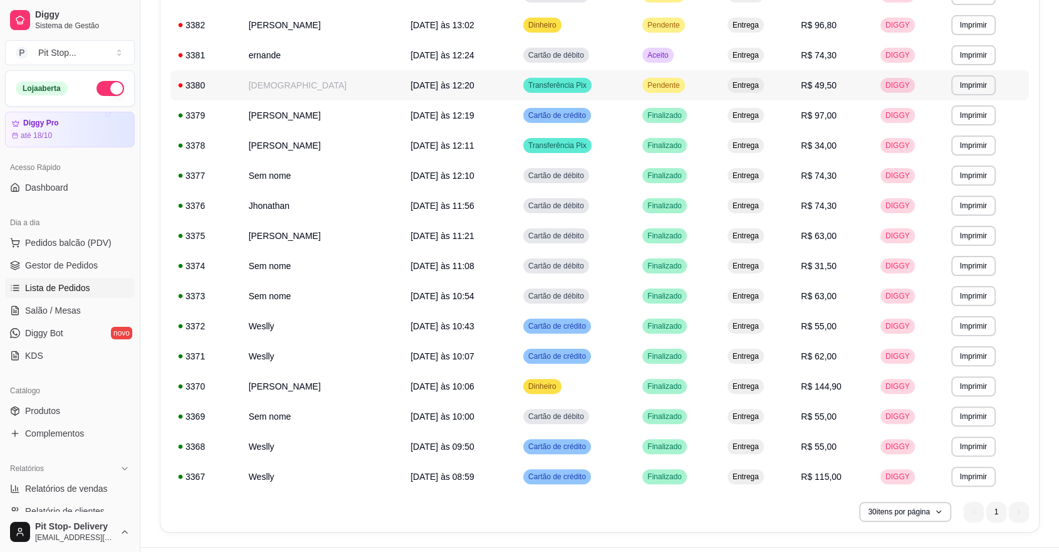
click at [646, 83] on span "Pendente" at bounding box center [663, 85] width 37 height 10
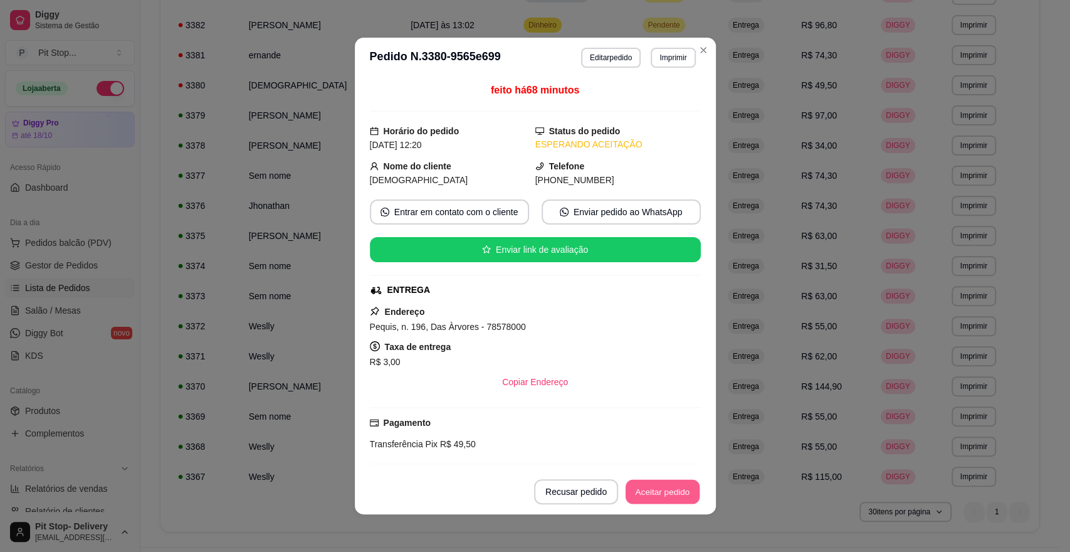
click at [648, 483] on button "Aceitar pedido" at bounding box center [663, 492] width 74 height 24
click at [648, 483] on div "Recusar pedido Aceitar pedido" at bounding box center [600, 491] width 202 height 25
click at [649, 483] on button "Mover para preparo" at bounding box center [652, 491] width 97 height 25
click at [649, 483] on div "Mover para preparo" at bounding box center [643, 491] width 115 height 25
click at [648, 482] on button "Mover para entrega" at bounding box center [652, 491] width 97 height 25
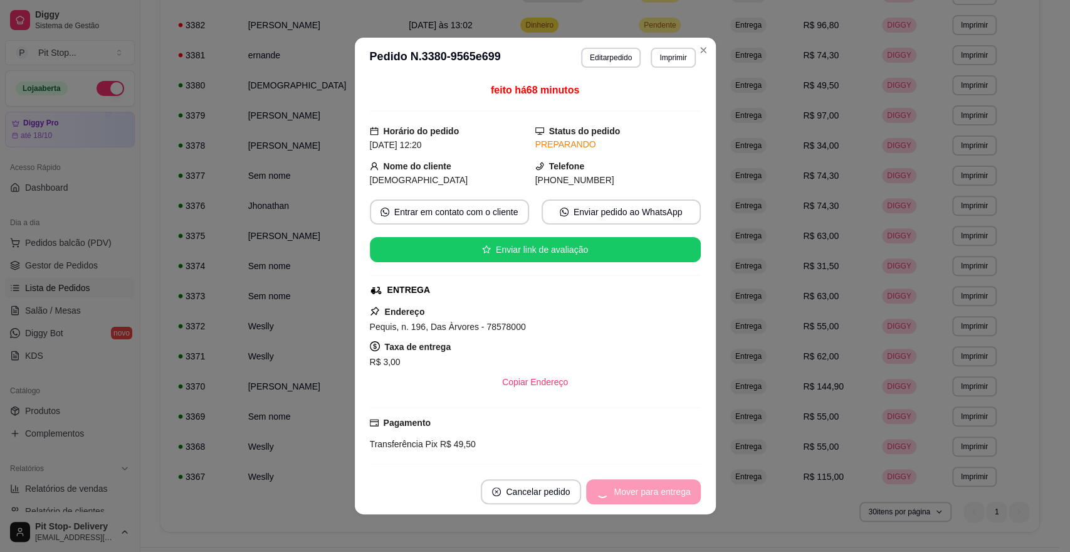
click at [648, 482] on div "Mover para entrega" at bounding box center [643, 491] width 114 height 25
click at [648, 482] on button "Mover para finalizado" at bounding box center [649, 491] width 104 height 25
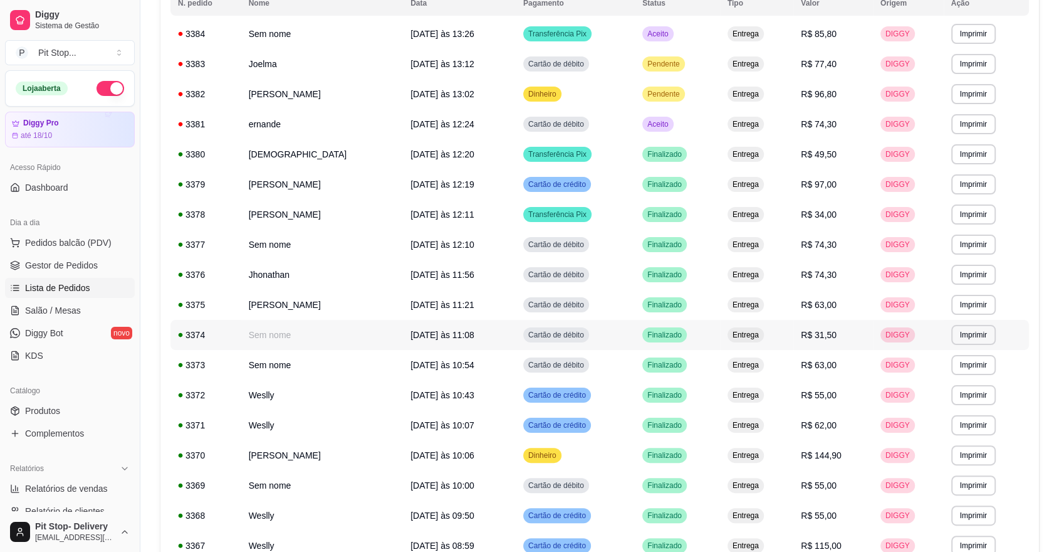
scroll to position [92, 0]
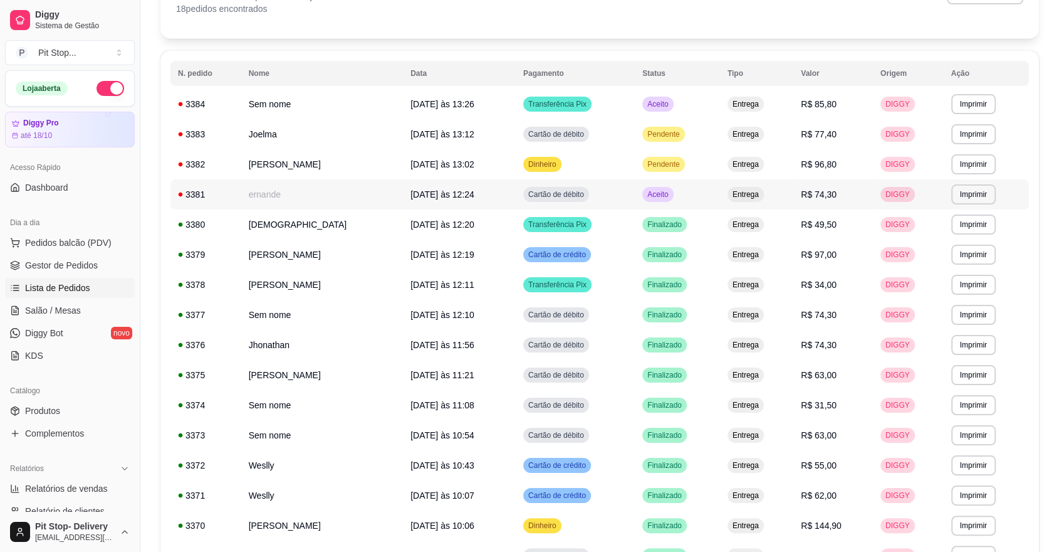
click at [647, 192] on span "Aceito" at bounding box center [658, 194] width 26 height 10
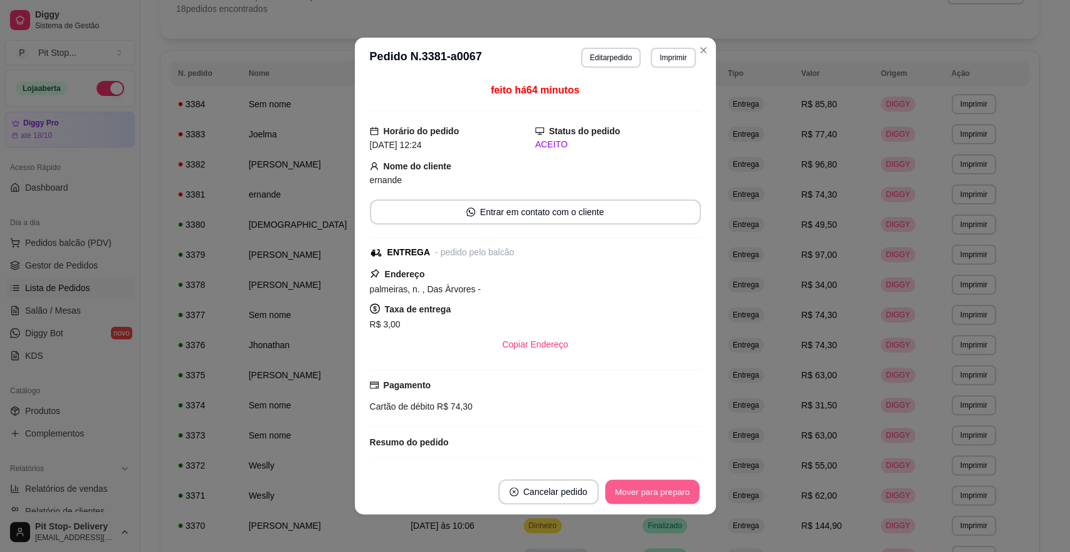
click at [654, 491] on button "Mover para preparo" at bounding box center [652, 492] width 94 height 24
click at [654, 490] on div "Mover para preparo" at bounding box center [643, 491] width 115 height 25
click at [654, 489] on button "Mover para entrega" at bounding box center [653, 492] width 94 height 24
click at [652, 488] on div "Mover para entrega" at bounding box center [643, 491] width 114 height 25
click at [652, 486] on button "Mover para finalizado" at bounding box center [649, 491] width 104 height 25
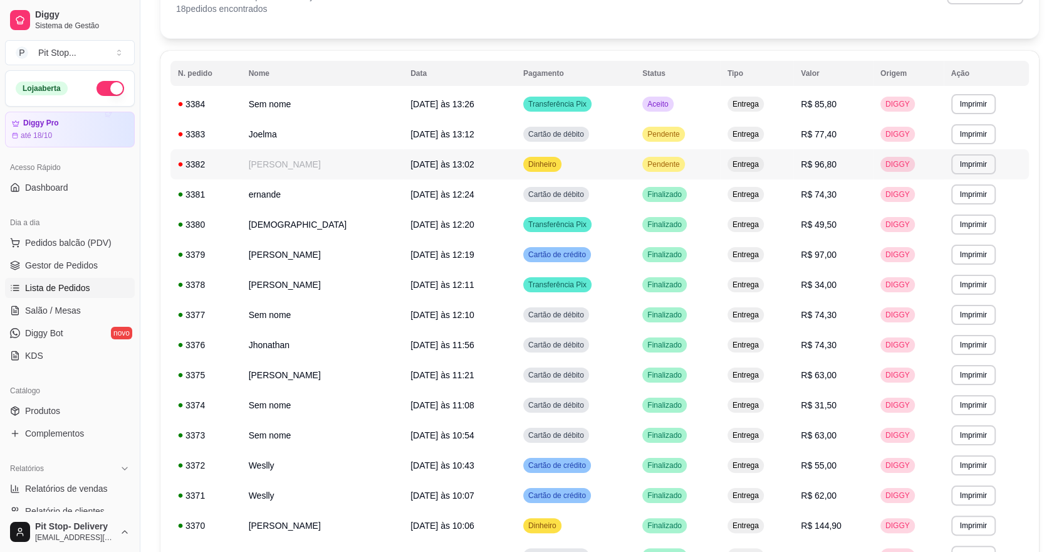
click at [658, 161] on span "Pendente" at bounding box center [663, 164] width 37 height 10
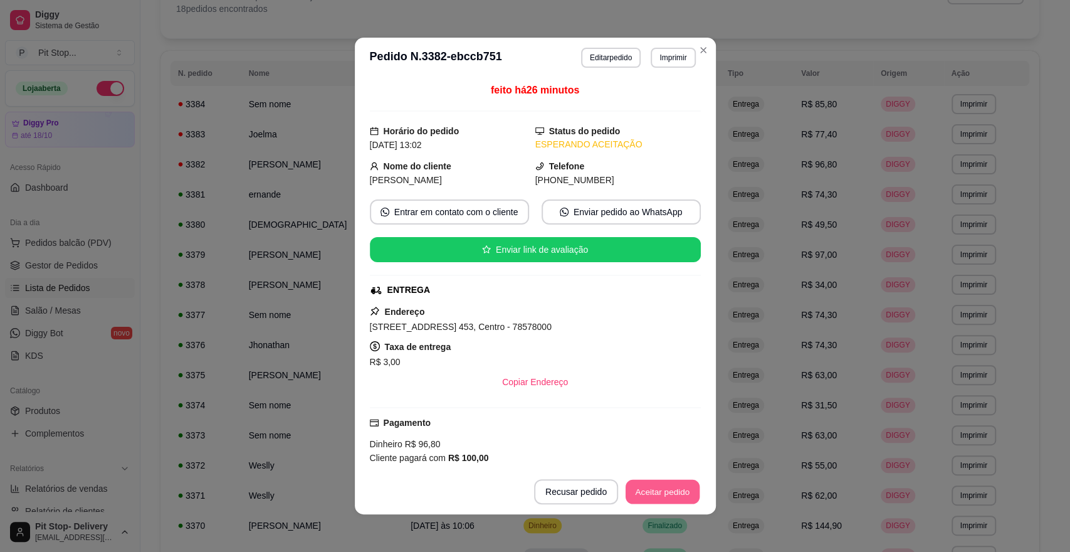
click at [662, 490] on button "Aceitar pedido" at bounding box center [663, 492] width 74 height 24
click at [661, 490] on div "Recusar pedido Aceitar pedido" at bounding box center [600, 491] width 202 height 25
click at [660, 490] on div "Recusar pedido Aceitar pedido" at bounding box center [600, 491] width 202 height 25
click at [659, 490] on button "Mover para preparo" at bounding box center [652, 492] width 94 height 24
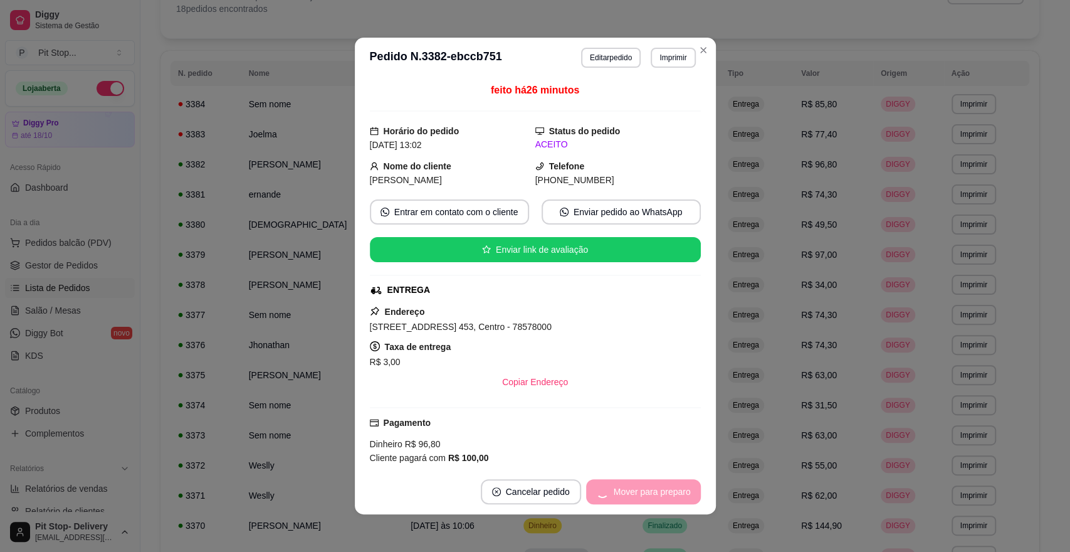
click at [658, 490] on div "Mover para preparo" at bounding box center [643, 491] width 115 height 25
click at [658, 490] on button "Mover para entrega" at bounding box center [652, 491] width 97 height 25
click at [658, 490] on button "Mover para finalizado" at bounding box center [649, 491] width 104 height 25
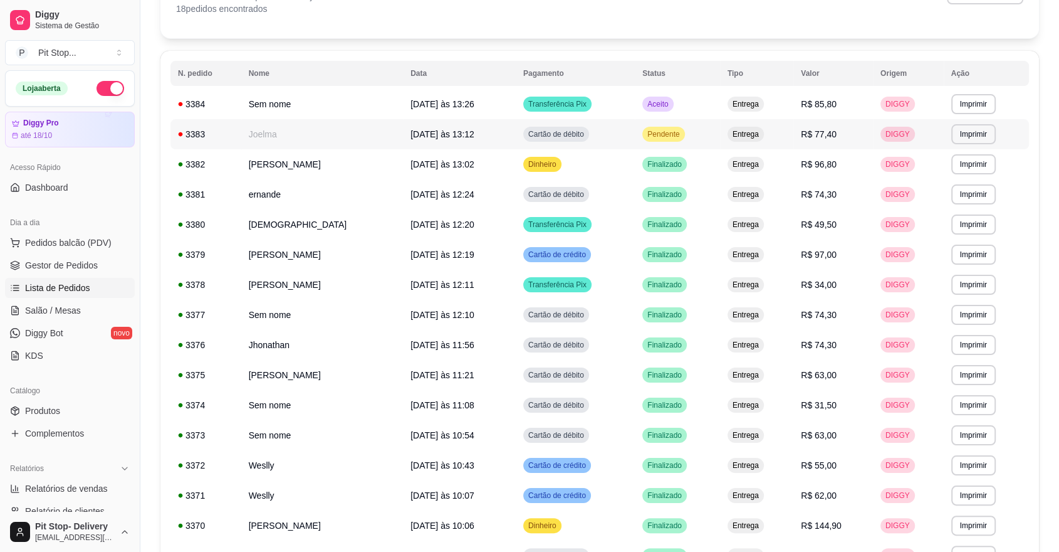
click at [649, 129] on span "Pendente" at bounding box center [663, 134] width 37 height 10
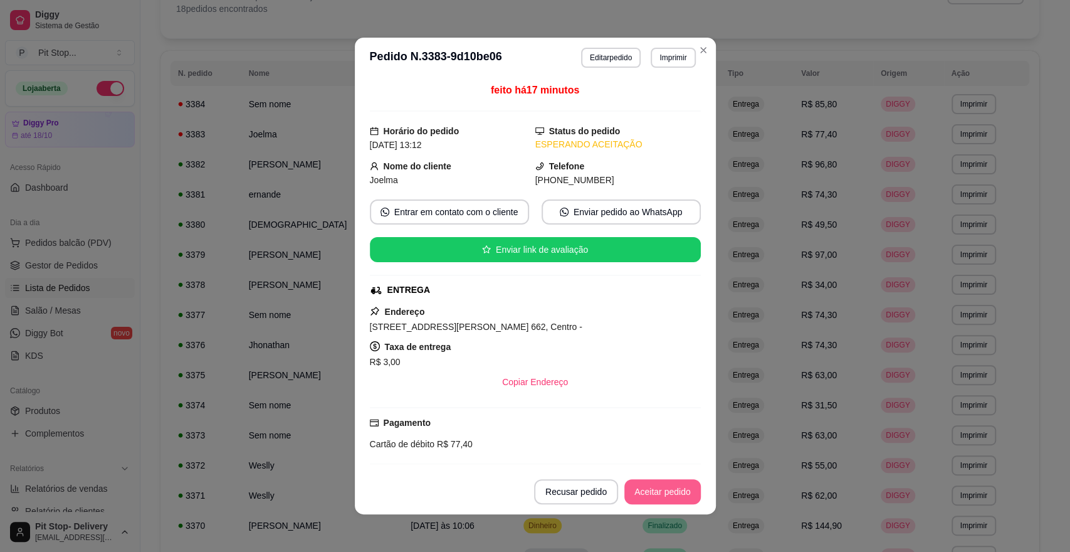
click at [686, 491] on button "Aceitar pedido" at bounding box center [662, 491] width 76 height 25
click at [683, 489] on button "Mover para preparo" at bounding box center [652, 492] width 94 height 24
click at [680, 487] on div "Mover para preparo" at bounding box center [643, 491] width 115 height 25
click at [678, 486] on button "Mover para entrega" at bounding box center [653, 492] width 94 height 24
click at [678, 486] on button "Mover para finalizado" at bounding box center [648, 492] width 101 height 24
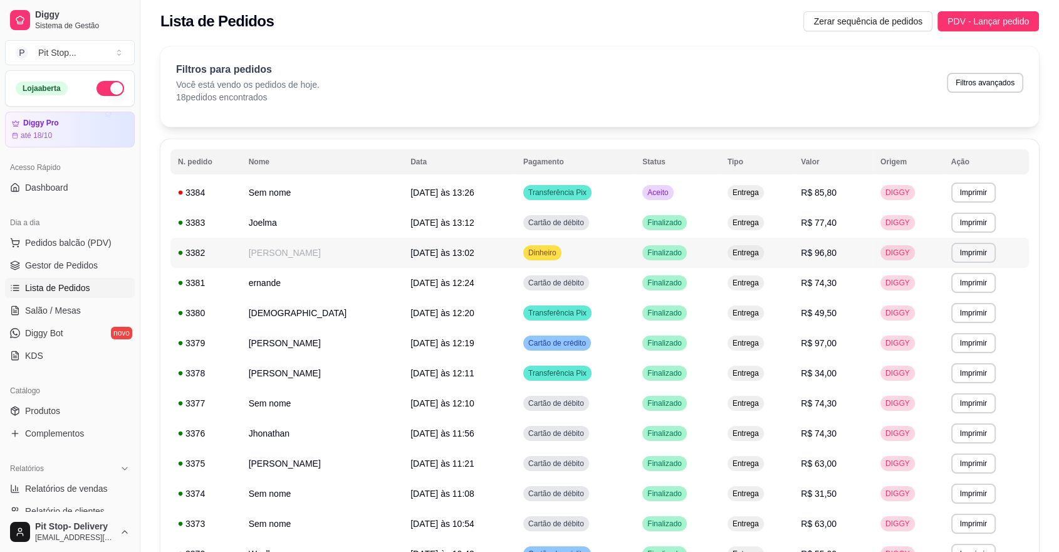
scroll to position [0, 0]
